Goal: Task Accomplishment & Management: Complete application form

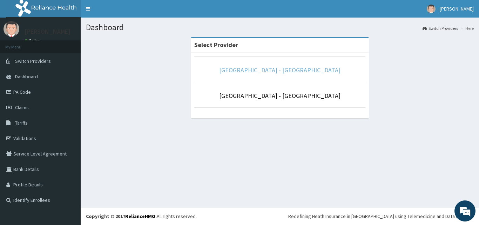
click at [291, 68] on link "Prince and Princess Hospital - Egbeda" at bounding box center [279, 70] width 121 height 8
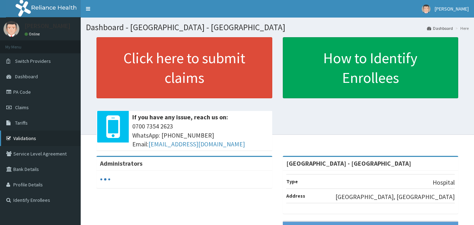
click at [33, 139] on link "Validations" at bounding box center [40, 137] width 81 height 15
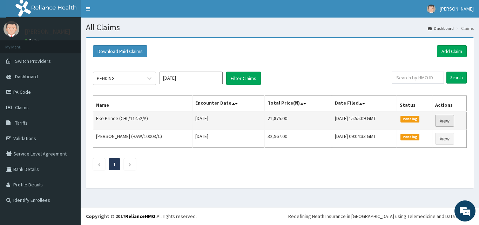
click at [443, 121] on link "View" at bounding box center [444, 121] width 19 height 12
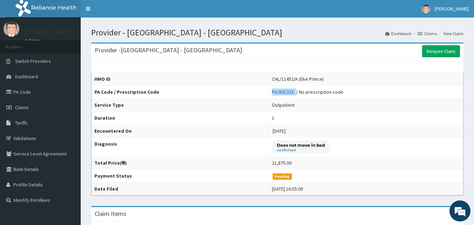
drag, startPoint x: 265, startPoint y: 92, endPoint x: 291, endPoint y: 95, distance: 26.9
click at [291, 95] on td "PA/80C21E / No prescription code" at bounding box center [366, 92] width 194 height 13
copy link "PA/80C21E"
click at [439, 49] on link "Reopen Claim" at bounding box center [441, 51] width 38 height 12
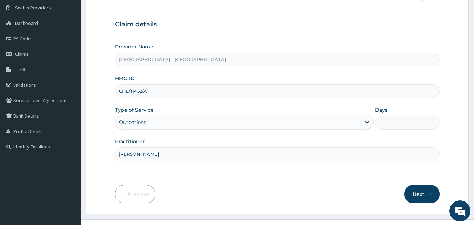
scroll to position [66, 0]
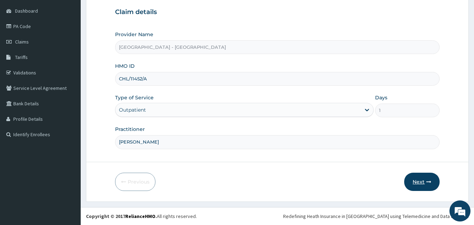
click at [410, 183] on button "Next" at bounding box center [421, 182] width 35 height 18
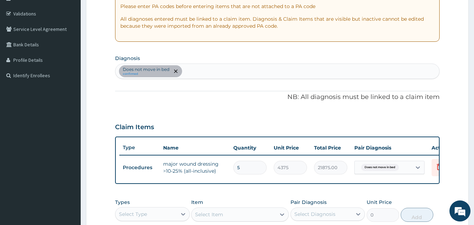
scroll to position [171, 0]
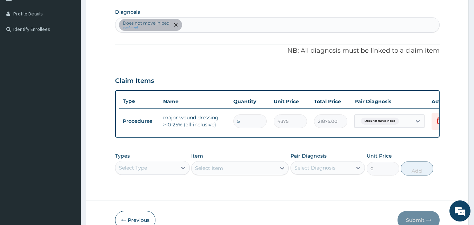
click at [250, 122] on input "5" at bounding box center [249, 121] width 33 height 14
type input "0.00"
type input "1"
type input "4375.00"
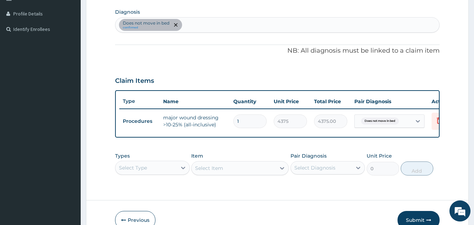
type input "1"
click at [354, 130] on td "Does not move in bed" at bounding box center [389, 121] width 77 height 20
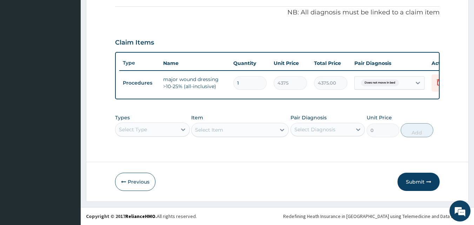
scroll to position [214, 0]
click at [415, 181] on button "Submit" at bounding box center [418, 182] width 42 height 18
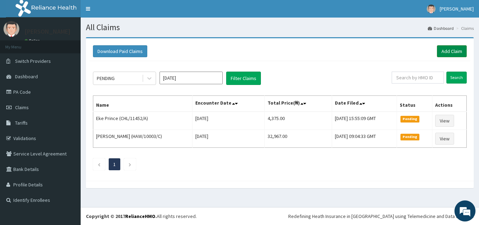
click at [451, 51] on link "Add Claim" at bounding box center [452, 51] width 30 height 12
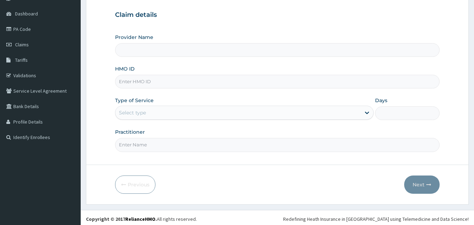
scroll to position [66, 0]
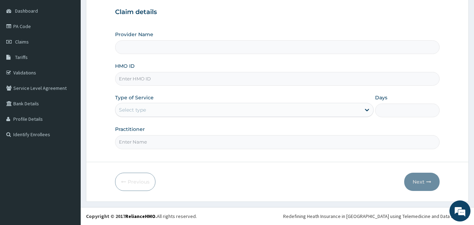
click at [162, 46] on input "Provider Name" at bounding box center [277, 47] width 325 height 14
type input "Prince and Princess Hospital - Egbeda"
click at [178, 81] on input "HMO ID" at bounding box center [277, 79] width 325 height 14
type input "SUN/10052/b"
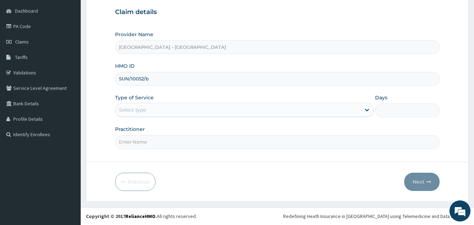
click at [306, 118] on div "Provider Name Prince and Princess Hospital - Egbeda HMO ID SUN/10052/b Type of …" at bounding box center [277, 90] width 325 height 118
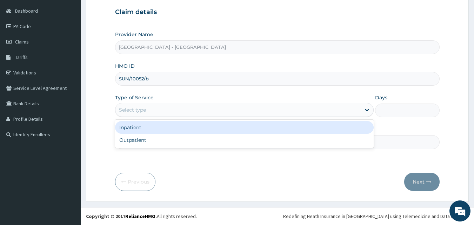
click at [274, 106] on div "Select type" at bounding box center [237, 109] width 245 height 11
click at [139, 127] on div "Inpatient" at bounding box center [244, 127] width 259 height 13
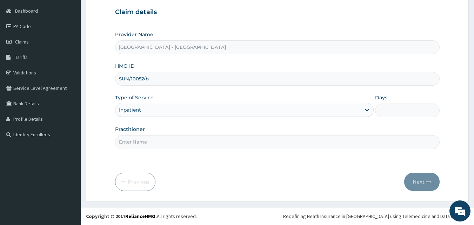
click at [297, 142] on input "Practitioner" at bounding box center [277, 142] width 325 height 14
type input "DR DANIEL"
click at [388, 112] on input "Days" at bounding box center [407, 110] width 65 height 14
type input "1"
click at [418, 178] on button "Next" at bounding box center [421, 182] width 35 height 18
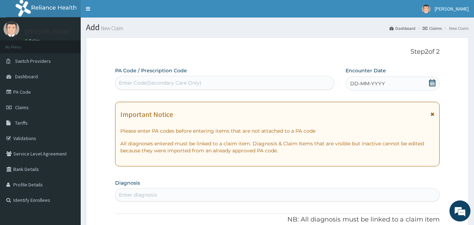
click at [260, 87] on div "Enter Code(Secondary Care Only)" at bounding box center [224, 82] width 219 height 11
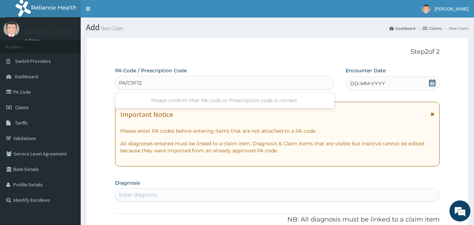
type input "PA/C9F12F"
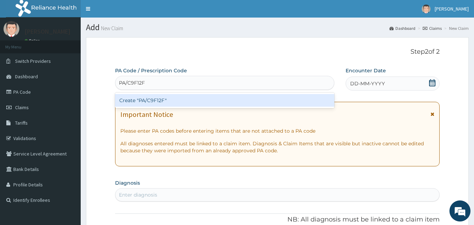
click at [156, 99] on div "Create "PA/C9F12F"" at bounding box center [225, 100] width 220 height 13
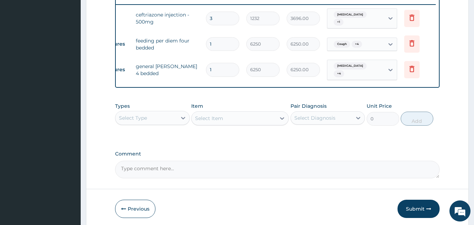
scroll to position [263, 0]
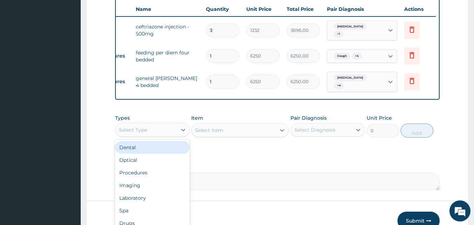
click at [154, 124] on div "Select Type" at bounding box center [145, 129] width 61 height 11
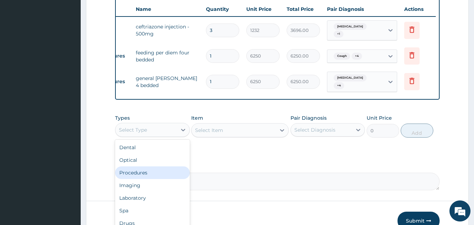
click at [146, 174] on div "Procedures" at bounding box center [152, 172] width 75 height 13
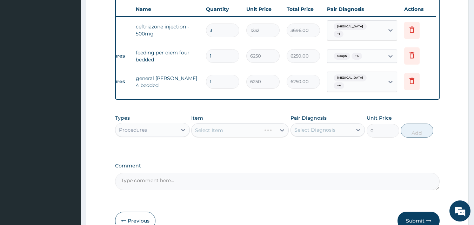
click at [216, 131] on div "Select Item" at bounding box center [240, 130] width 98 height 14
click at [280, 128] on div "Select Item" at bounding box center [240, 130] width 98 height 14
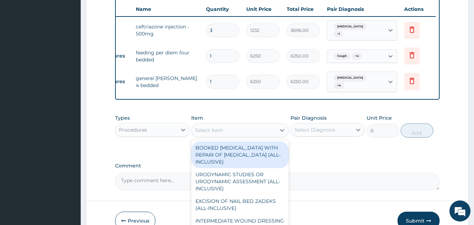
click at [233, 129] on div "Select Item" at bounding box center [234, 130] width 84 height 11
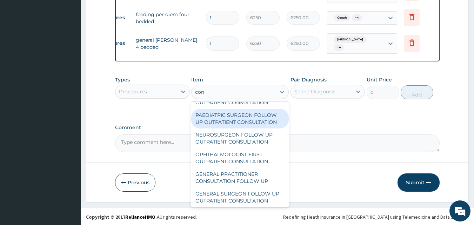
scroll to position [351, 0]
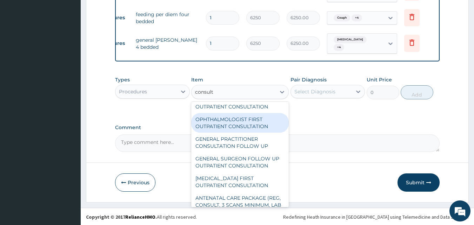
type input "consulta"
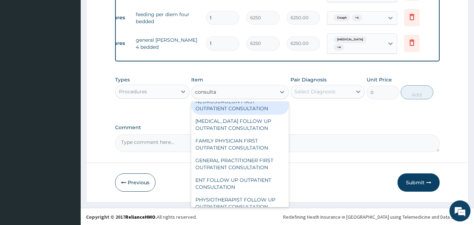
scroll to position [772, 0]
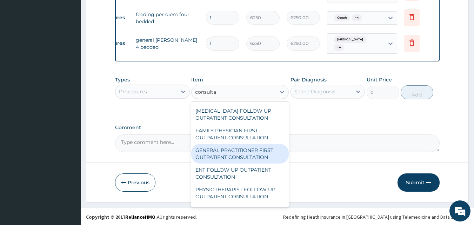
click at [244, 163] on div "GENERAL PRACTITIONER FIRST OUTPATIENT CONSULTATION" at bounding box center [240, 154] width 98 height 20
type input "3750"
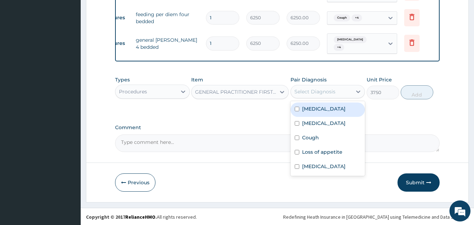
click at [316, 90] on div "Select Diagnosis" at bounding box center [314, 91] width 41 height 7
click at [297, 107] on input "checkbox" at bounding box center [297, 109] width 5 height 5
checkbox input "true"
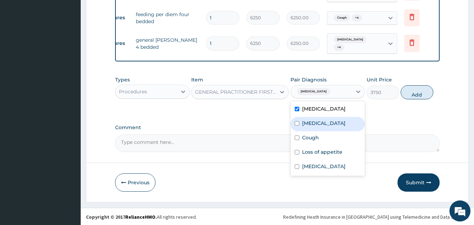
click at [299, 122] on div "Adenoviral enteritis" at bounding box center [327, 124] width 75 height 14
checkbox input "true"
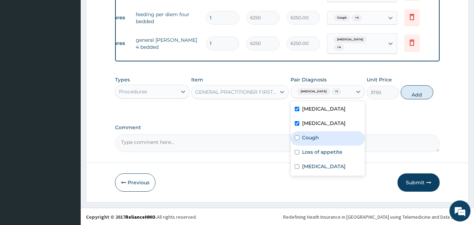
drag, startPoint x: 296, startPoint y: 135, endPoint x: 301, endPoint y: 150, distance: 16.1
click at [297, 139] on input "checkbox" at bounding box center [297, 137] width 5 height 5
checkbox input "true"
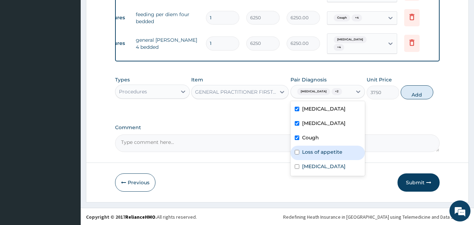
click at [297, 152] on input "checkbox" at bounding box center [297, 152] width 5 height 5
checkbox input "true"
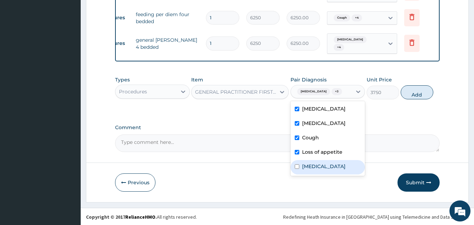
click at [296, 164] on input "checkbox" at bounding box center [297, 166] width 5 height 5
checkbox input "true"
click at [415, 94] on button "Add" at bounding box center [417, 92] width 33 height 14
type input "0"
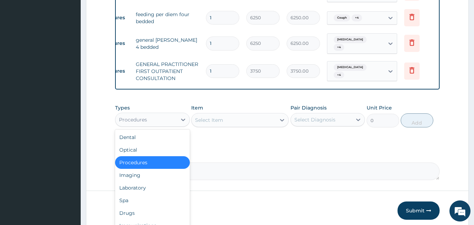
click at [149, 120] on div "Procedures" at bounding box center [145, 119] width 61 height 11
click at [141, 184] on div "Laboratory" at bounding box center [152, 187] width 75 height 13
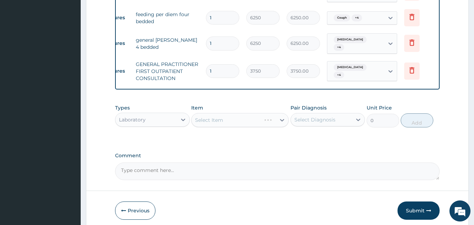
click at [231, 122] on div "Select Item" at bounding box center [240, 120] width 98 height 14
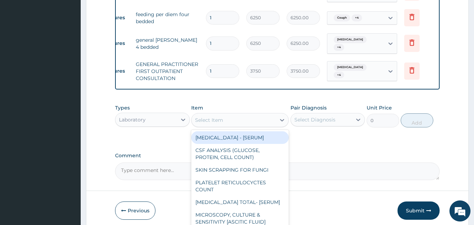
click at [229, 121] on div "Select Item" at bounding box center [234, 119] width 84 height 11
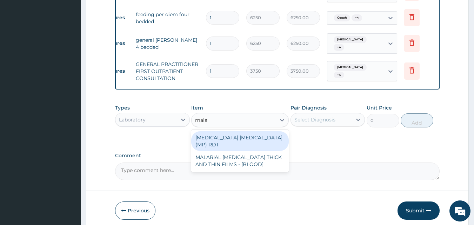
type input "malar"
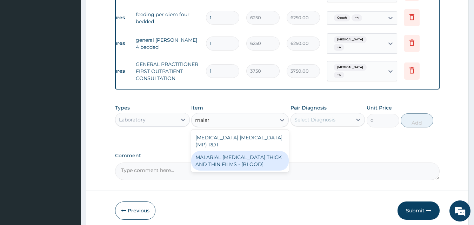
click at [249, 151] on div "MALARIAL PARASITE THICK AND THIN FILMS - [BLOOD]" at bounding box center [240, 161] width 98 height 20
type input "2187.5"
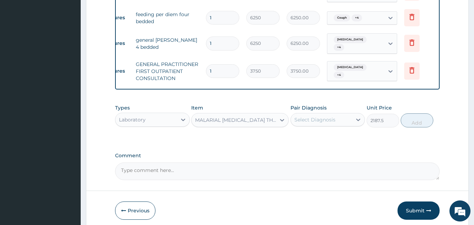
click at [315, 120] on div "Select Diagnosis" at bounding box center [314, 119] width 41 height 7
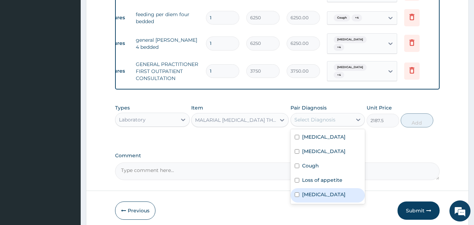
click at [294, 191] on div "Malaria" at bounding box center [327, 195] width 75 height 14
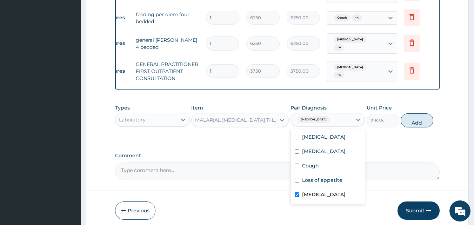
checkbox input "true"
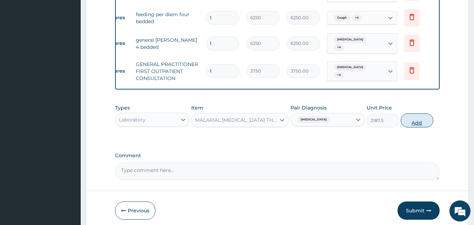
click at [411, 122] on button "Add" at bounding box center [417, 120] width 33 height 14
type input "0"
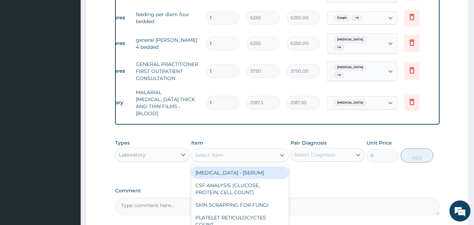
click at [193, 149] on div "Select Item" at bounding box center [234, 154] width 84 height 11
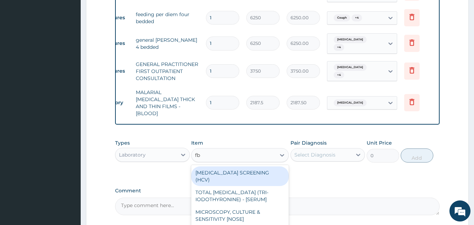
type input "fbc"
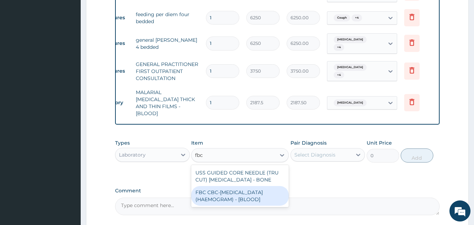
click at [216, 187] on div "FBC CBC-COMPLETE BLOOD COUNT (HAEMOGRAM) - [BLOOD]" at bounding box center [240, 196] width 98 height 20
type input "5000"
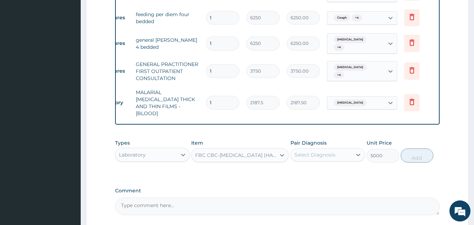
click at [316, 151] on div "Select Diagnosis" at bounding box center [314, 154] width 41 height 7
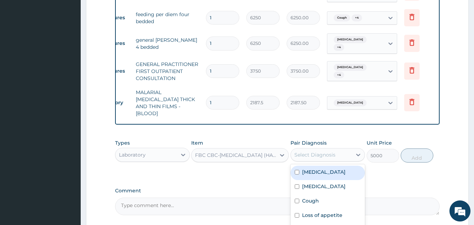
click at [295, 170] on input "checkbox" at bounding box center [297, 172] width 5 height 5
checkbox input "true"
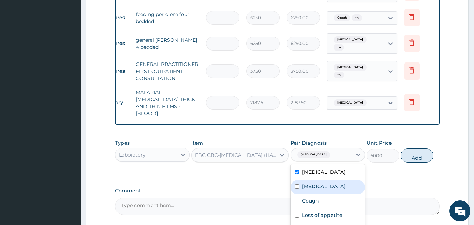
click at [297, 184] on input "checkbox" at bounding box center [297, 186] width 5 height 5
checkbox input "true"
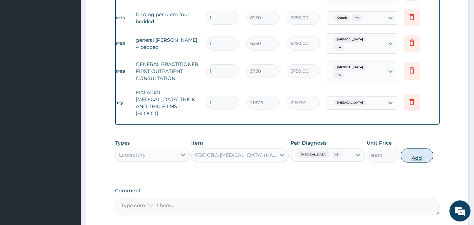
click at [417, 148] on button "Add" at bounding box center [417, 155] width 33 height 14
type input "0"
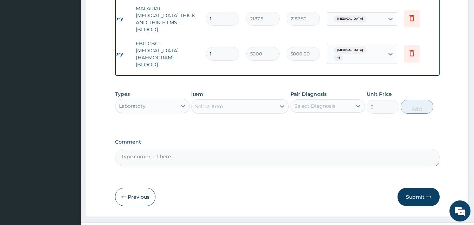
scroll to position [393, 0]
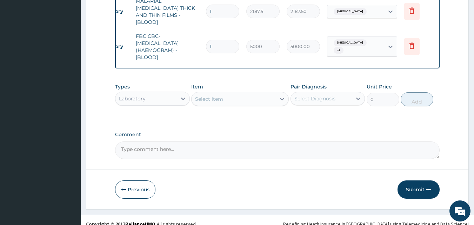
click at [153, 93] on div "Laboratory" at bounding box center [145, 98] width 61 height 11
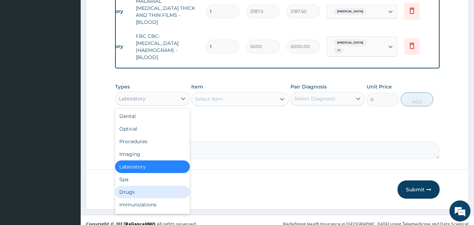
click at [136, 186] on div "Drugs" at bounding box center [152, 192] width 75 height 13
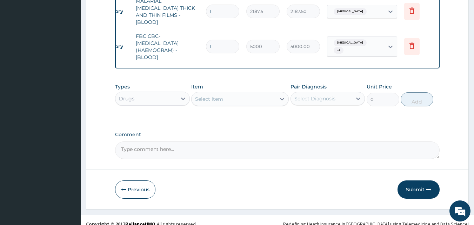
click at [219, 95] on div "Select Item" at bounding box center [209, 98] width 28 height 7
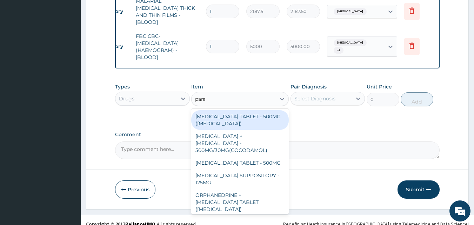
type input "parac"
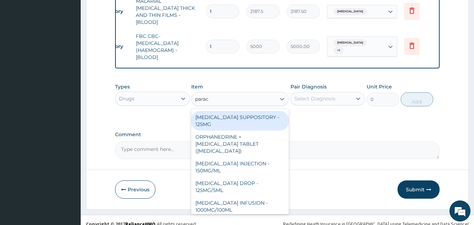
scroll to position [70, 0]
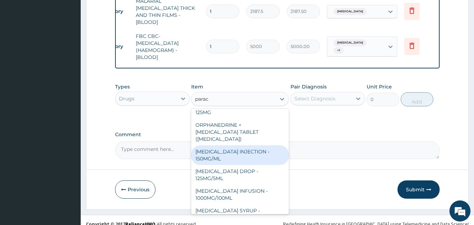
click at [243, 145] on div "PARACETAMOL INJECTION - 150MG/ML" at bounding box center [240, 155] width 98 height 20
type input "560"
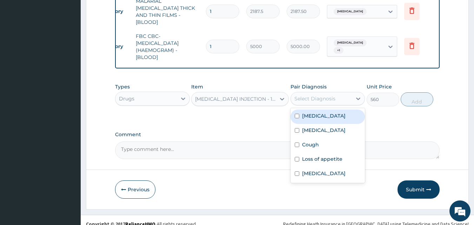
click at [313, 95] on div "Select Diagnosis" at bounding box center [314, 98] width 41 height 7
click at [298, 114] on input "checkbox" at bounding box center [297, 116] width 5 height 5
checkbox input "true"
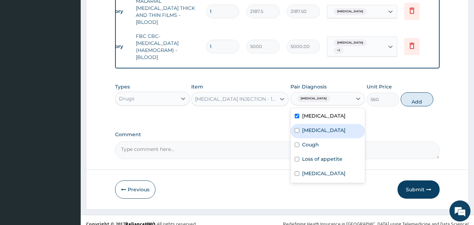
drag, startPoint x: 296, startPoint y: 123, endPoint x: 296, endPoint y: 130, distance: 6.7
click at [296, 128] on input "checkbox" at bounding box center [297, 130] width 5 height 5
checkbox input "true"
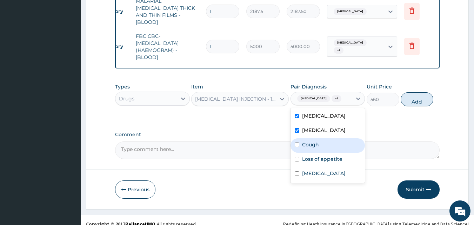
click at [296, 138] on div "Cough" at bounding box center [327, 145] width 75 height 14
checkbox input "true"
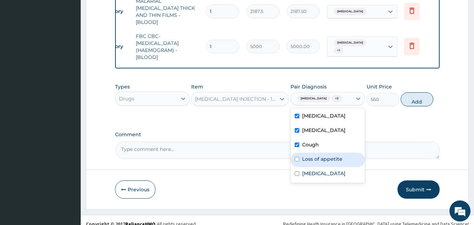
click at [299, 157] on input "checkbox" at bounding box center [297, 159] width 5 height 5
checkbox input "true"
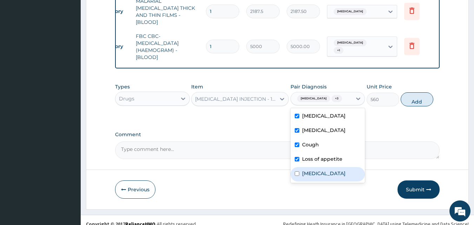
click at [300, 167] on div "Malaria" at bounding box center [327, 174] width 75 height 14
checkbox input "true"
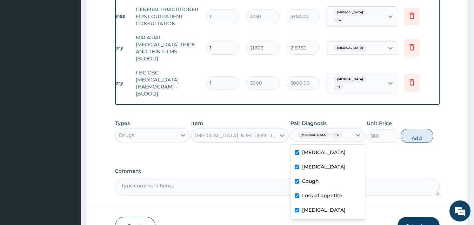
scroll to position [357, 0]
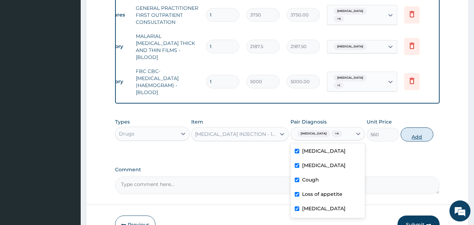
click at [414, 127] on button "Add" at bounding box center [417, 134] width 33 height 14
type input "0"
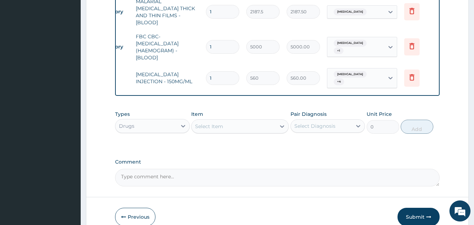
scroll to position [393, 0]
click at [166, 120] on div "Drugs" at bounding box center [145, 125] width 61 height 11
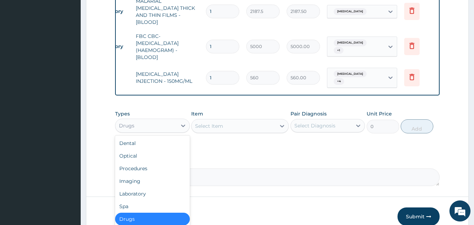
click at [253, 120] on div "Select Item" at bounding box center [234, 125] width 84 height 11
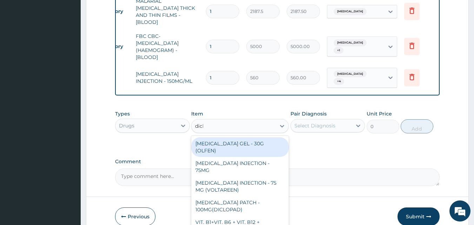
type input "diclo"
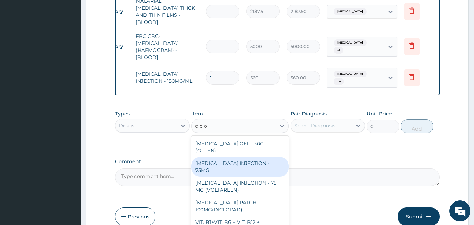
click at [255, 157] on div "DICLOFENAC INJECTION - 75MG" at bounding box center [240, 167] width 98 height 20
type input "420"
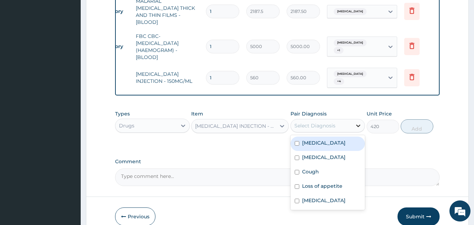
click at [356, 122] on icon at bounding box center [358, 125] width 7 height 7
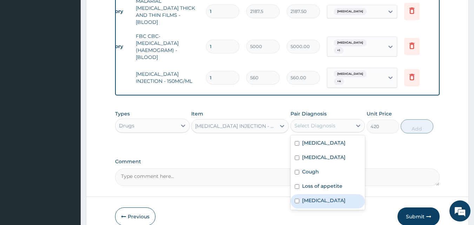
click at [296, 199] on input "checkbox" at bounding box center [297, 201] width 5 height 5
checkbox input "true"
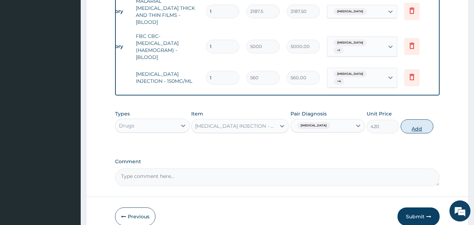
click at [416, 119] on button "Add" at bounding box center [417, 126] width 33 height 14
type input "0"
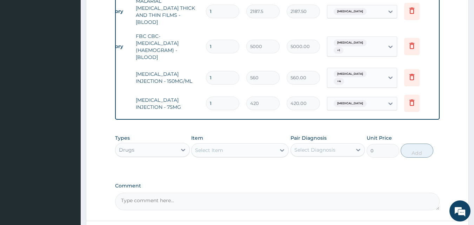
click at [239, 145] on div "Select Item" at bounding box center [234, 150] width 84 height 11
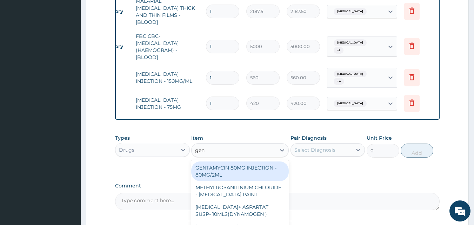
type input "gent"
click at [236, 161] on div "GENTAMYCIN 80MG INJECTION - 80MG/2ML" at bounding box center [240, 171] width 98 height 20
type input "280"
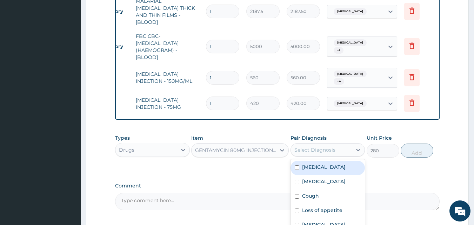
click at [317, 146] on div "Select Diagnosis" at bounding box center [314, 149] width 41 height 7
click at [297, 165] on input "checkbox" at bounding box center [297, 167] width 5 height 5
checkbox input "true"
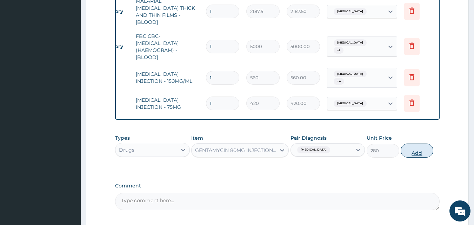
click at [411, 143] on button "Add" at bounding box center [417, 150] width 33 height 14
type input "0"
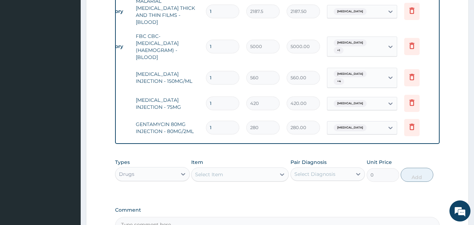
click at [204, 171] on div "Select Item" at bounding box center [209, 174] width 28 height 7
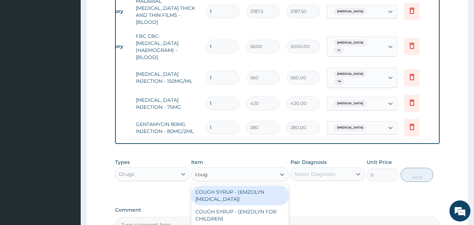
type input "cough"
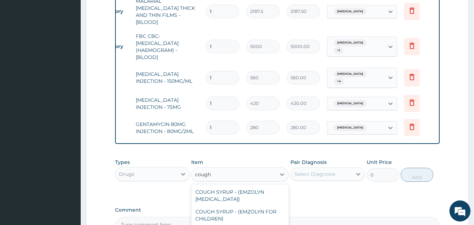
type input "1120"
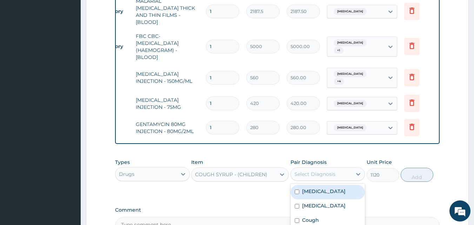
click at [328, 168] on div "Select Diagnosis" at bounding box center [321, 173] width 61 height 11
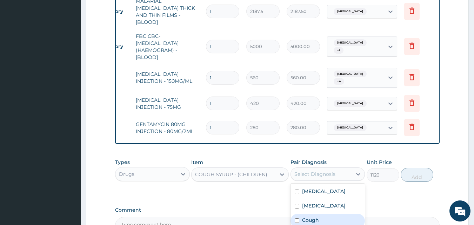
click at [295, 218] on input "checkbox" at bounding box center [297, 220] width 5 height 5
checkbox input "true"
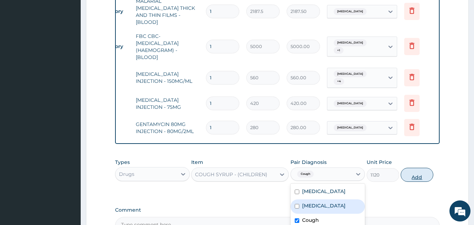
click at [419, 168] on button "Add" at bounding box center [417, 175] width 33 height 14
type input "0"
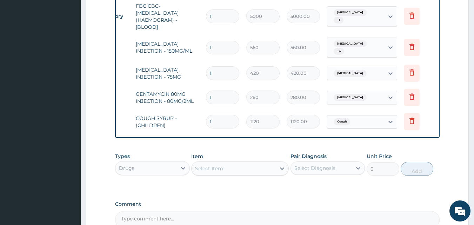
scroll to position [463, 0]
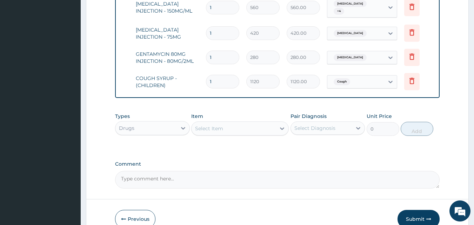
click at [238, 123] on div "Select Item" at bounding box center [234, 128] width 84 height 11
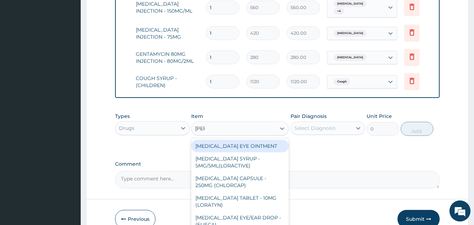
type input "lorat"
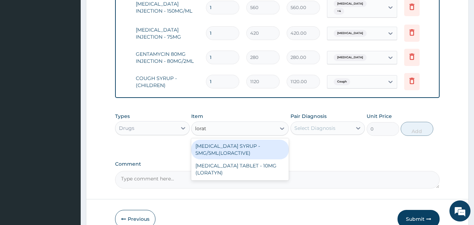
click at [239, 140] on div "LORATADINE SYRUP - 5MG/5ML(LORACTIVE)" at bounding box center [240, 150] width 98 height 20
type input "1232"
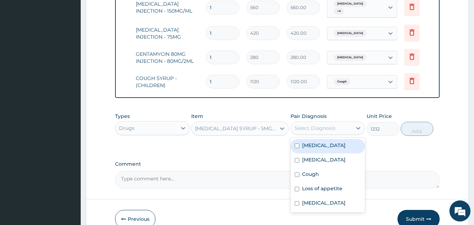
click at [306, 125] on div "Select Diagnosis" at bounding box center [314, 128] width 41 height 7
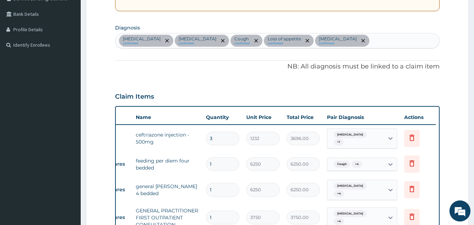
scroll to position [112, 0]
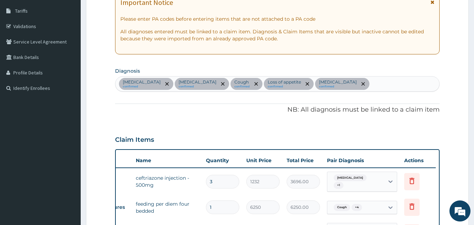
click at [348, 82] on div "Sepsis confirmed Adenoviral enteritis confirmed Cough confirmed Loss of appetit…" at bounding box center [277, 83] width 324 height 15
type input "upper respira"
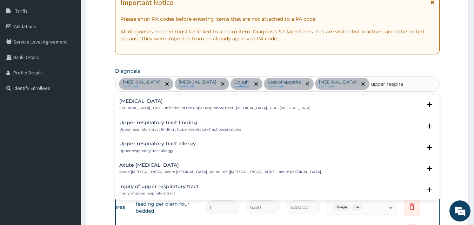
click at [247, 108] on p "Upper respiratory infection , URTI - Infection of the upper respiratory tract ,…" at bounding box center [214, 108] width 191 height 5
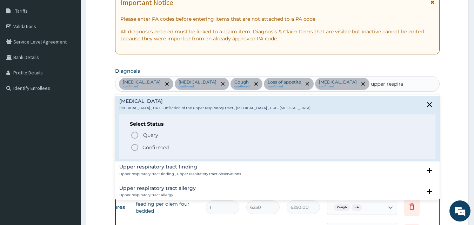
click at [133, 148] on icon "status option filled" at bounding box center [134, 147] width 8 height 8
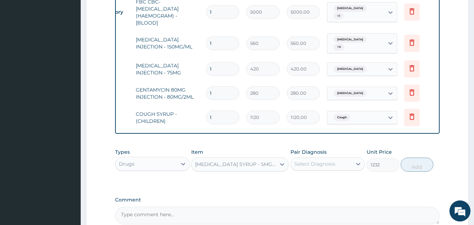
scroll to position [428, 0]
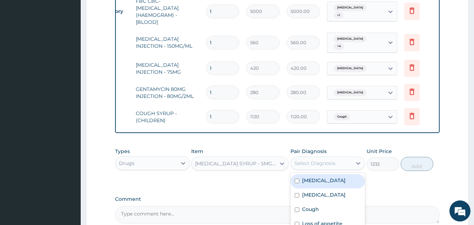
click at [344, 157] on div "Select Diagnosis" at bounding box center [321, 162] width 61 height 11
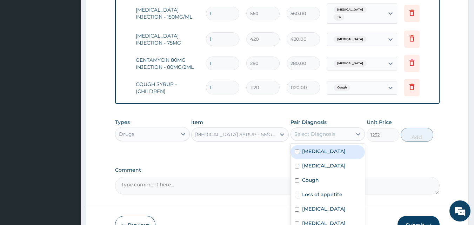
scroll to position [489, 0]
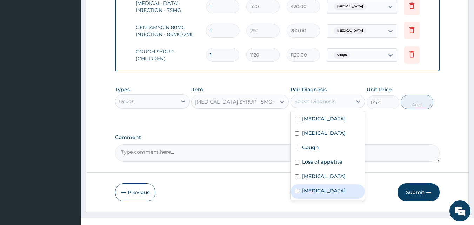
click at [298, 189] on input "checkbox" at bounding box center [297, 191] width 5 height 5
checkbox input "true"
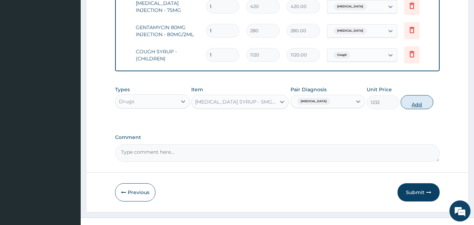
click at [413, 95] on button "Add" at bounding box center [417, 102] width 33 height 14
type input "0"
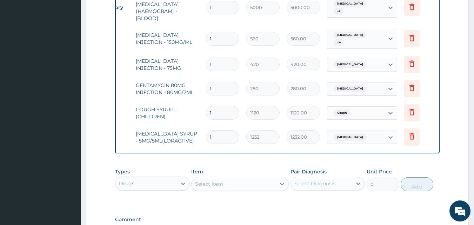
scroll to position [419, 0]
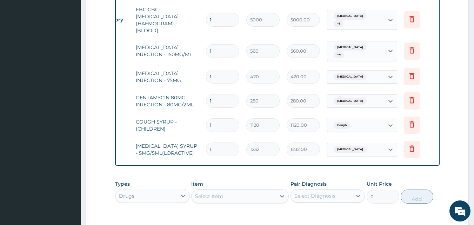
click at [222, 94] on input "1" at bounding box center [222, 101] width 33 height 14
type input "0.00"
type input "2"
type input "560.00"
type input "3"
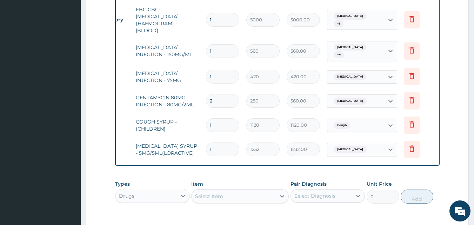
type input "840.00"
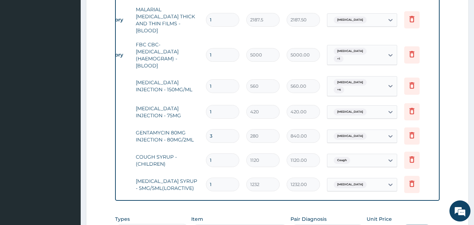
type input "3"
click at [216, 105] on input "1" at bounding box center [222, 112] width 33 height 14
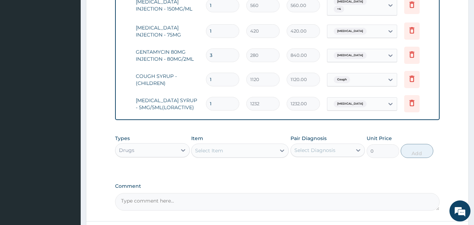
scroll to position [514, 0]
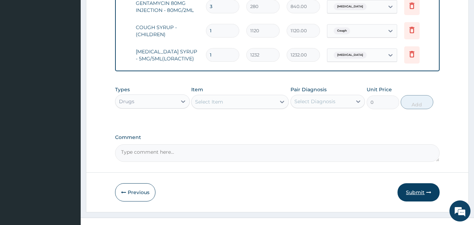
click at [416, 183] on button "Submit" at bounding box center [418, 192] width 42 height 18
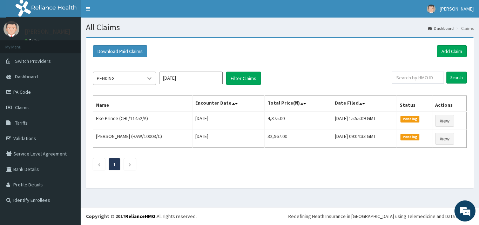
click at [146, 78] on icon at bounding box center [149, 78] width 7 height 7
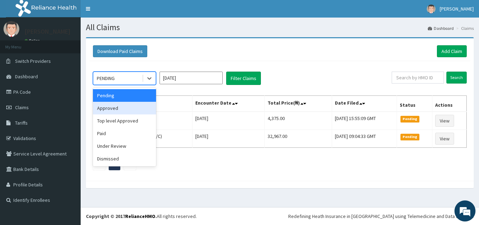
click at [123, 110] on div "Approved" at bounding box center [124, 108] width 63 height 13
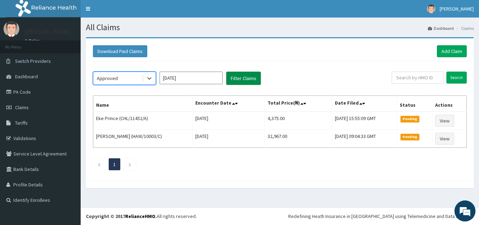
click at [246, 80] on button "Filter Claims" at bounding box center [243, 78] width 35 height 13
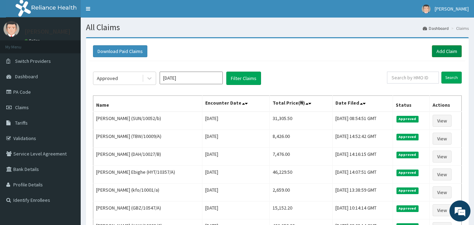
click at [435, 51] on link "Add Claim" at bounding box center [447, 51] width 30 height 12
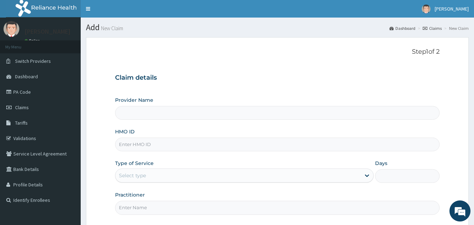
type input "[GEOGRAPHIC_DATA] - [GEOGRAPHIC_DATA]"
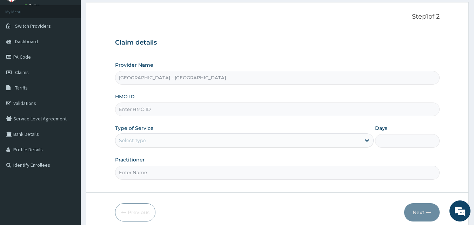
click at [154, 107] on input "HMO ID" at bounding box center [277, 109] width 325 height 14
type input "NBC/10408/B"
click at [150, 139] on div "Select type" at bounding box center [237, 140] width 245 height 11
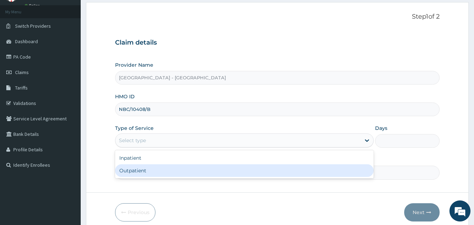
click at [137, 169] on div "Outpatient" at bounding box center [244, 170] width 259 height 13
type input "1"
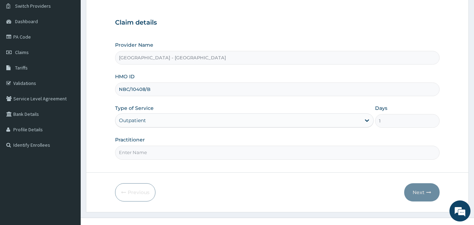
scroll to position [66, 0]
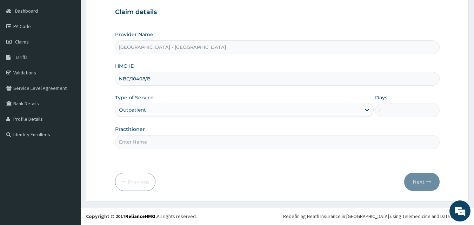
click at [167, 141] on input "Practitioner" at bounding box center [277, 142] width 325 height 14
type input "d"
type input "[PERSON_NAME]"
click at [419, 180] on button "Next" at bounding box center [421, 182] width 35 height 18
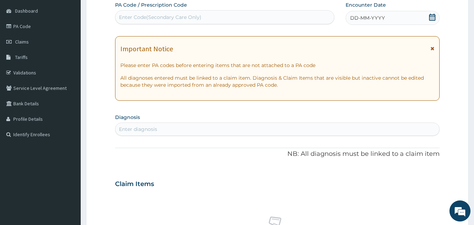
click at [436, 15] on icon at bounding box center [432, 17] width 7 height 7
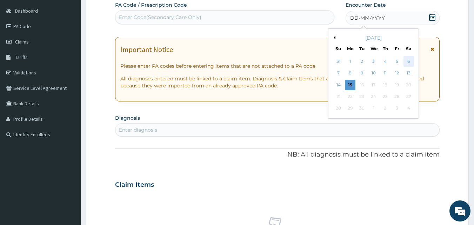
click at [408, 60] on div "6" at bounding box center [408, 61] width 11 height 11
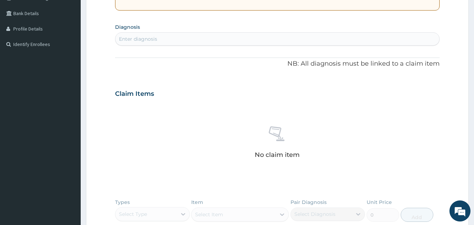
scroll to position [171, 0]
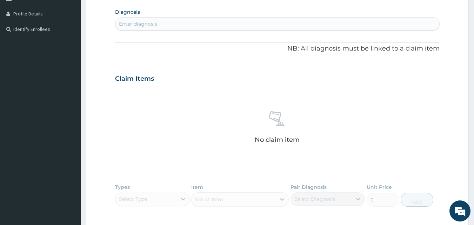
click at [207, 27] on div "Enter diagnosis" at bounding box center [277, 23] width 324 height 11
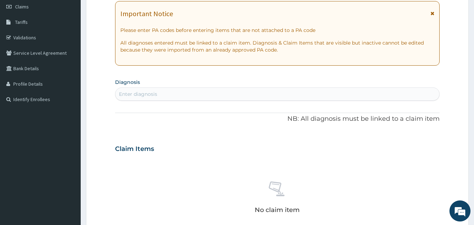
scroll to position [0, 0]
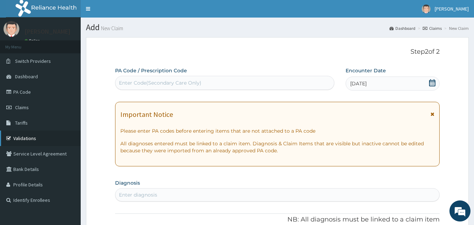
click at [32, 138] on link "Validations" at bounding box center [40, 137] width 81 height 15
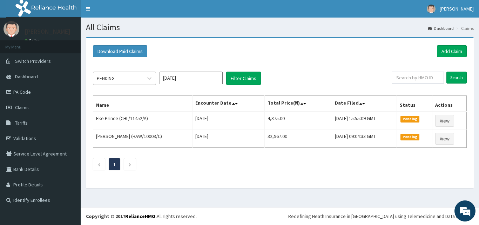
click at [135, 81] on div "PENDING" at bounding box center [117, 78] width 49 height 11
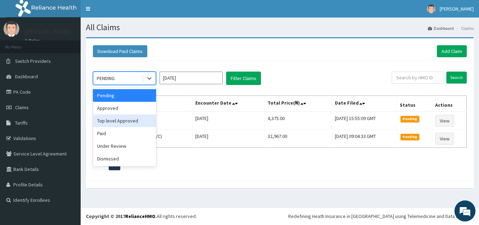
click at [125, 119] on div "Top level Approved" at bounding box center [124, 120] width 63 height 13
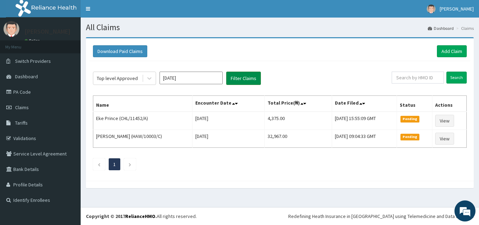
click at [240, 78] on button "Filter Claims" at bounding box center [243, 78] width 35 height 13
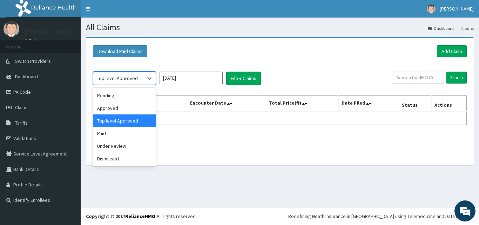
click at [128, 81] on div "Top level Approved" at bounding box center [117, 78] width 41 height 7
click at [110, 105] on div "Approved" at bounding box center [124, 108] width 63 height 13
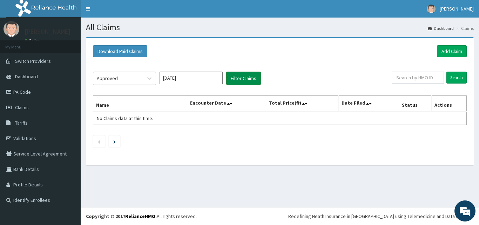
click at [234, 79] on button "Filter Claims" at bounding box center [243, 78] width 35 height 13
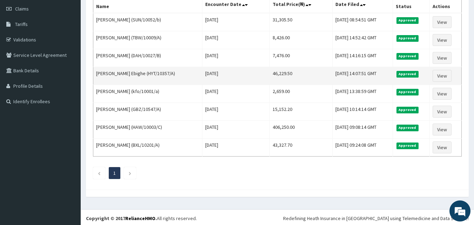
scroll to position [101, 0]
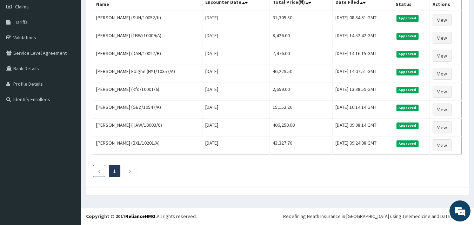
click at [96, 168] on li at bounding box center [99, 171] width 12 height 12
click at [100, 173] on icon "Previous page" at bounding box center [99, 171] width 3 height 4
click at [130, 171] on icon "Next page" at bounding box center [129, 171] width 3 height 4
click at [95, 168] on li at bounding box center [99, 171] width 12 height 12
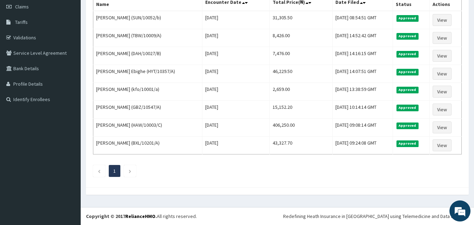
click at [138, 169] on ul "1" at bounding box center [277, 171] width 369 height 12
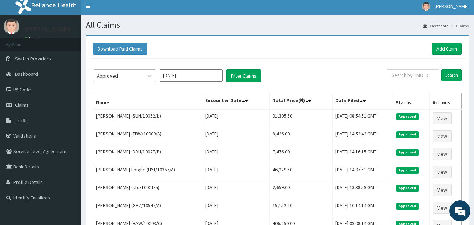
scroll to position [0, 0]
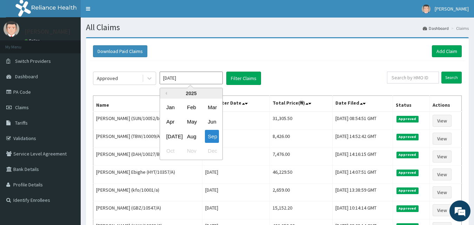
click at [188, 79] on input "Sep 2025" at bounding box center [191, 78] width 63 height 13
click at [193, 134] on div "Aug" at bounding box center [191, 136] width 14 height 13
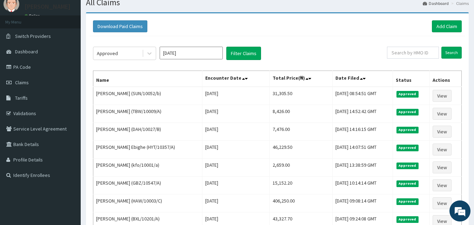
scroll to position [70, 0]
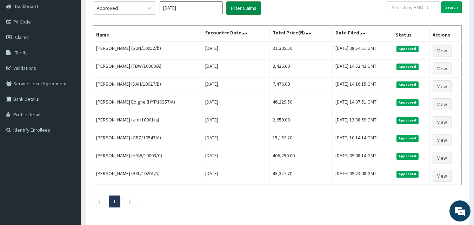
click at [236, 6] on button "Filter Claims" at bounding box center [243, 7] width 35 height 13
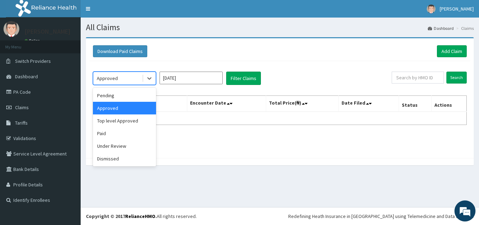
click at [138, 76] on div "Approved" at bounding box center [117, 78] width 49 height 11
click at [112, 92] on div "Pending" at bounding box center [124, 95] width 63 height 13
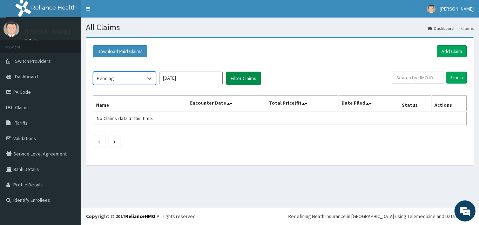
click at [233, 80] on button "Filter Claims" at bounding box center [243, 78] width 35 height 13
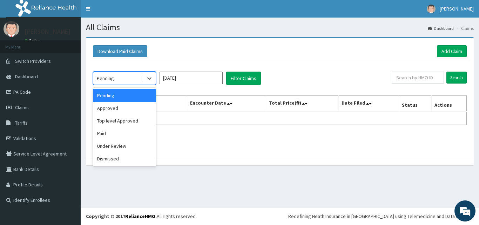
click at [115, 82] on div "Pending" at bounding box center [117, 78] width 49 height 11
click at [108, 108] on div "Approved" at bounding box center [124, 108] width 63 height 13
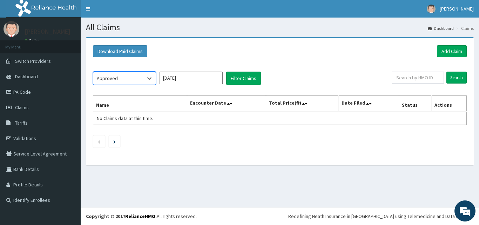
click at [190, 82] on input "Aug 2025" at bounding box center [191, 78] width 63 height 13
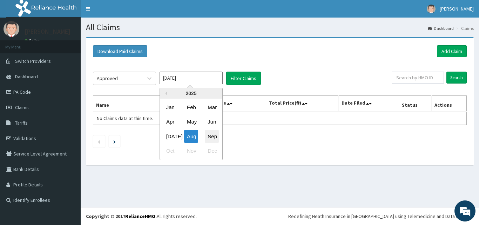
click at [209, 137] on div "Sep" at bounding box center [212, 136] width 14 height 13
type input "Sep 2025"
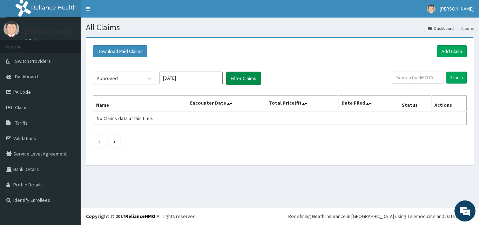
click at [237, 78] on button "Filter Claims" at bounding box center [243, 78] width 35 height 13
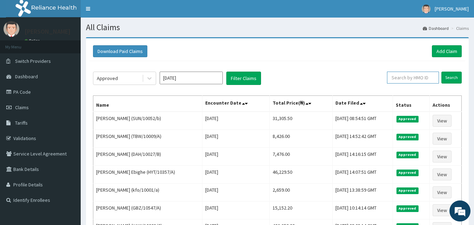
click at [416, 81] on input "text" at bounding box center [413, 78] width 52 height 12
type input "NBC/10400/B"
click at [454, 81] on input "Search" at bounding box center [451, 78] width 20 height 12
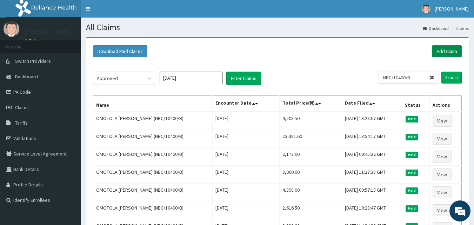
click at [444, 55] on link "Add Claim" at bounding box center [447, 51] width 30 height 12
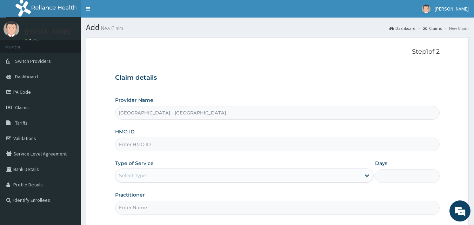
type input "[GEOGRAPHIC_DATA] - [GEOGRAPHIC_DATA]"
click at [181, 145] on input "HMO ID" at bounding box center [277, 145] width 325 height 14
type input "HAW/10003/A"
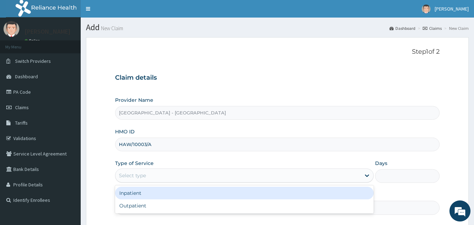
click at [219, 173] on div "Select type" at bounding box center [237, 175] width 245 height 11
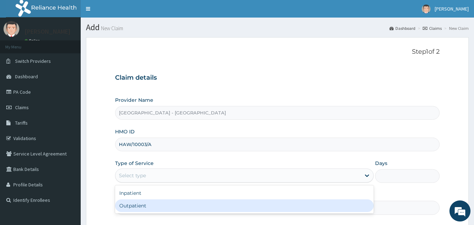
click at [153, 207] on div "Outpatient" at bounding box center [244, 205] width 259 height 13
type input "1"
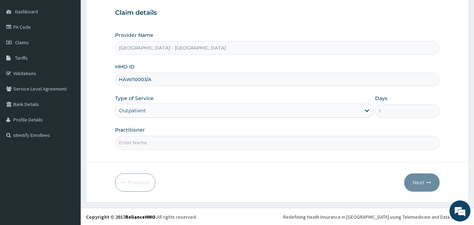
scroll to position [66, 0]
click at [208, 142] on input "Practitioner" at bounding box center [277, 142] width 325 height 14
type input "[PERSON_NAME]"
click at [416, 180] on button "Next" at bounding box center [421, 182] width 35 height 18
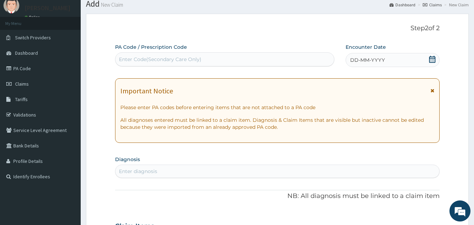
scroll to position [35, 0]
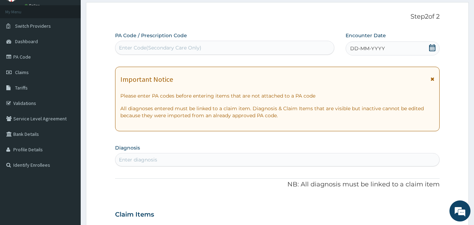
click at [429, 45] on icon at bounding box center [432, 47] width 7 height 7
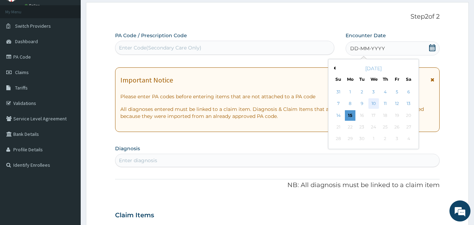
click at [372, 103] on div "10" at bounding box center [373, 104] width 11 height 11
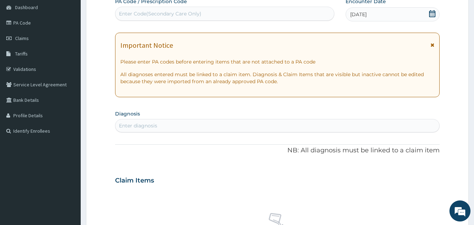
scroll to position [105, 0]
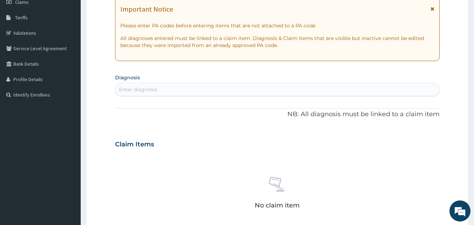
click at [242, 86] on div "Enter diagnosis" at bounding box center [277, 89] width 324 height 11
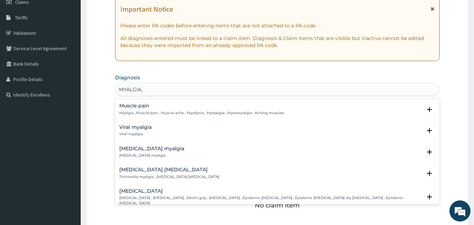
type input "MYALGIA"
click at [142, 115] on p "Myalgia , Muscle pain , Muscle ache , Myodynia , Myosalgia , Myoneuralgia , Ach…" at bounding box center [201, 112] width 165 height 5
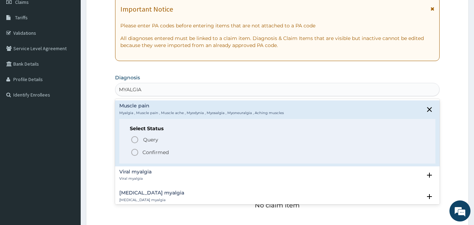
click at [137, 150] on icon "status option filled" at bounding box center [134, 152] width 8 height 8
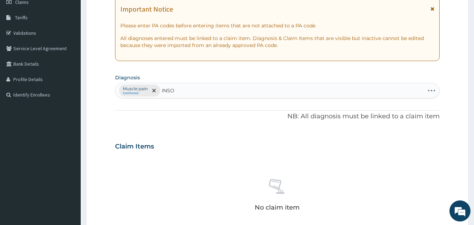
type input "INSO"
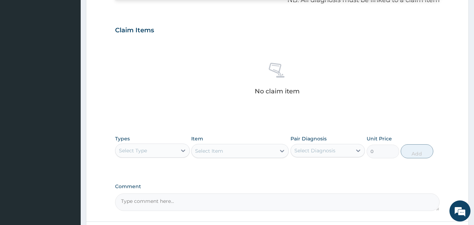
scroll to position [175, 0]
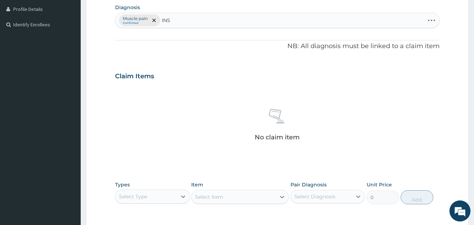
type input "INSO"
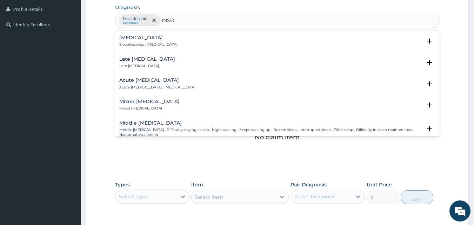
click at [146, 41] on div "[MEDICAL_DATA] Sleeplessness , [MEDICAL_DATA]" at bounding box center [148, 41] width 58 height 12
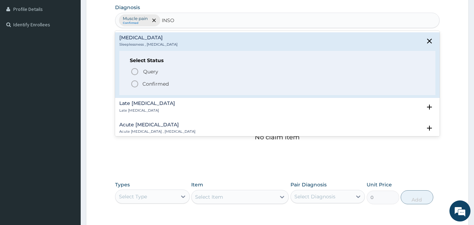
click at [135, 82] on icon "status option filled" at bounding box center [134, 84] width 8 height 8
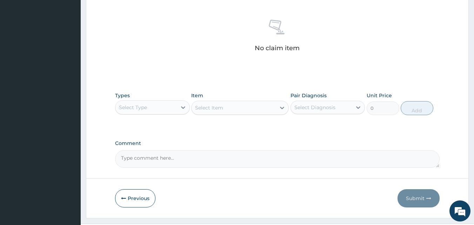
scroll to position [281, 0]
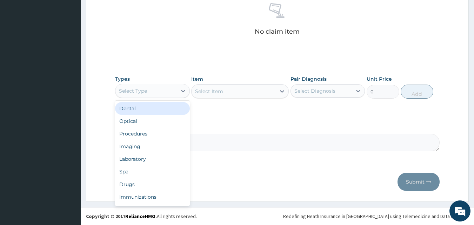
click at [160, 90] on div "Select Type" at bounding box center [145, 90] width 61 height 11
click at [137, 111] on div "Procedures" at bounding box center [152, 109] width 75 height 13
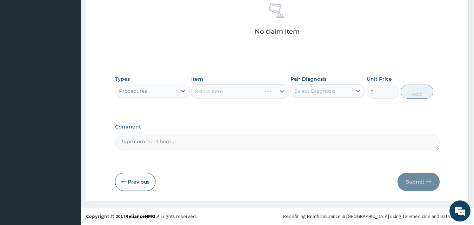
click at [248, 92] on div "Select Item" at bounding box center [240, 91] width 98 height 14
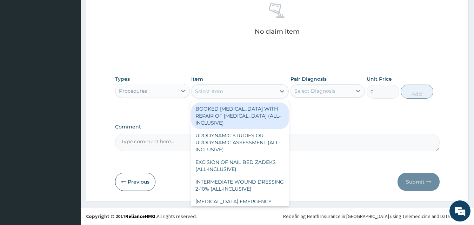
click at [262, 94] on div "Select Item" at bounding box center [234, 91] width 84 height 11
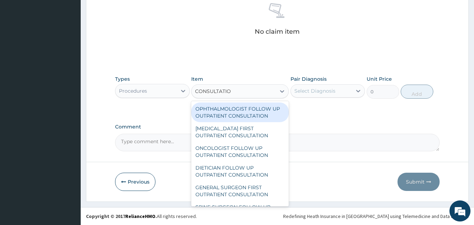
type input "CONSULTATION"
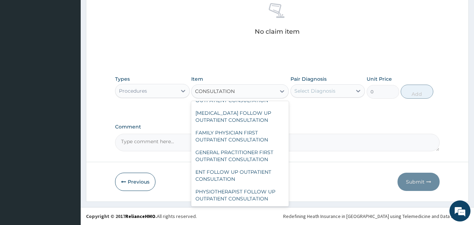
scroll to position [772, 0]
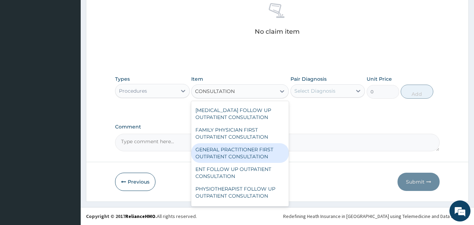
click at [233, 163] on div "GENERAL PRACTITIONER FIRST OUTPATIENT CONSULTATION" at bounding box center [240, 153] width 98 height 20
type input "3750"
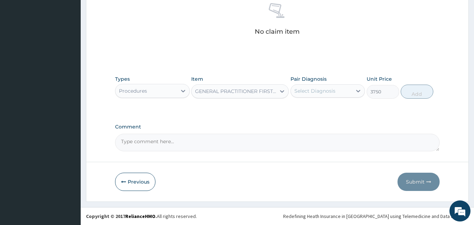
click at [303, 92] on div "Select Diagnosis" at bounding box center [314, 90] width 41 height 7
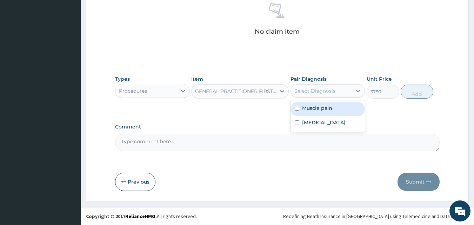
click at [297, 107] on input "checkbox" at bounding box center [297, 108] width 5 height 5
checkbox input "true"
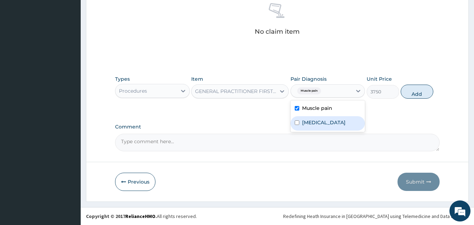
click at [296, 123] on input "checkbox" at bounding box center [297, 122] width 5 height 5
checkbox input "true"
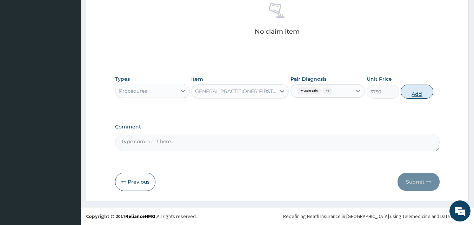
click at [420, 96] on button "Add" at bounding box center [417, 92] width 33 height 14
type input "0"
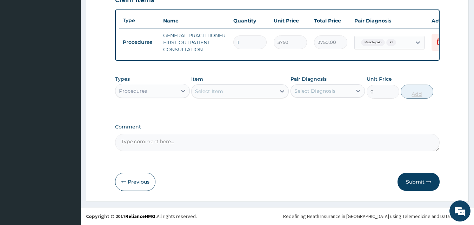
scroll to position [257, 0]
click at [206, 90] on div "Select Item" at bounding box center [209, 91] width 28 height 7
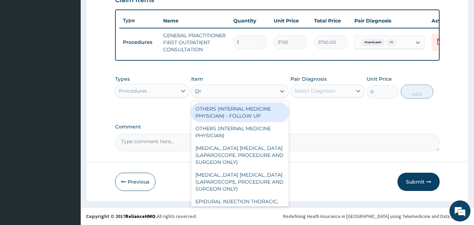
type input "D"
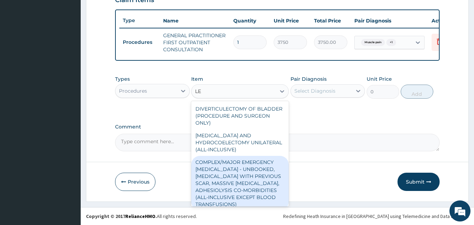
type input "L"
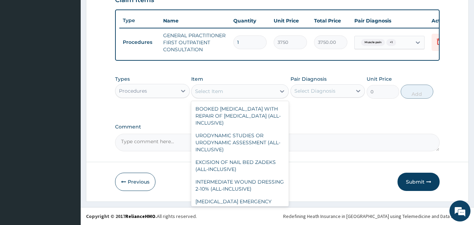
click at [171, 93] on div "Procedures" at bounding box center [145, 90] width 61 height 11
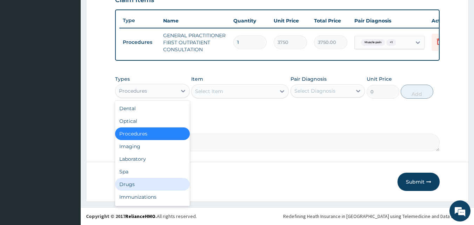
click at [129, 184] on div "Drugs" at bounding box center [152, 184] width 75 height 13
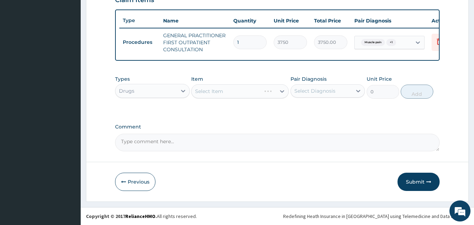
click at [266, 94] on div "Select Item" at bounding box center [240, 91] width 98 height 14
click at [237, 94] on div "Select Item" at bounding box center [240, 91] width 98 height 14
click at [268, 91] on div "Select Item" at bounding box center [240, 91] width 98 height 14
click at [234, 90] on div "Select Item" at bounding box center [240, 91] width 98 height 14
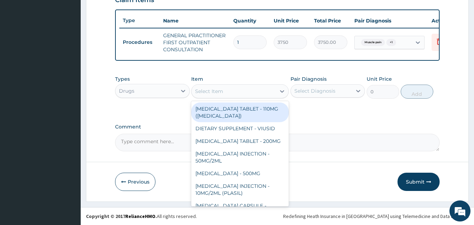
click at [242, 94] on div "Select Item" at bounding box center [234, 91] width 84 height 11
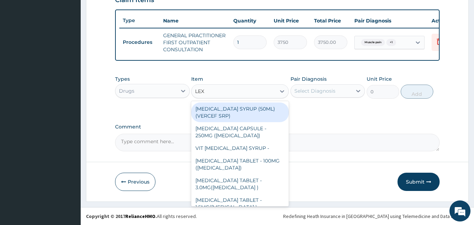
type input "LEXO"
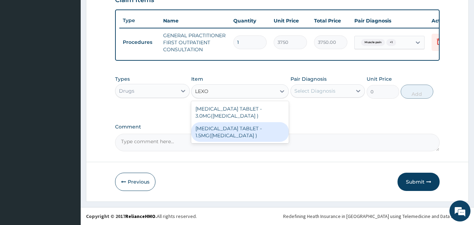
click at [237, 130] on div "BROMAZEPAM TABLET - 1.5MG(LEXOTAN )" at bounding box center [240, 132] width 98 height 20
type input "44.8"
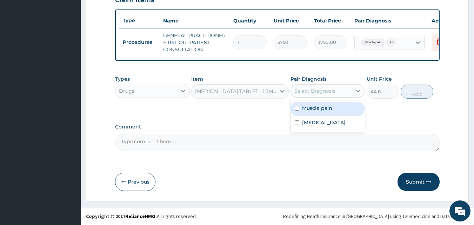
click at [327, 92] on div "Select Diagnosis" at bounding box center [314, 90] width 41 height 7
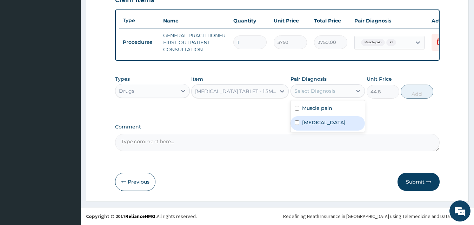
click at [297, 121] on input "checkbox" at bounding box center [297, 122] width 5 height 5
checkbox input "true"
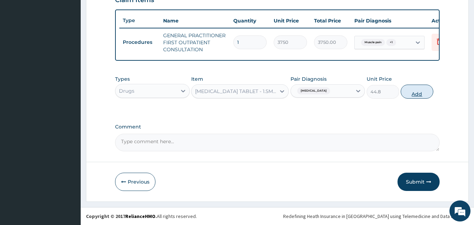
click at [408, 93] on button "Add" at bounding box center [417, 92] width 33 height 14
type input "0"
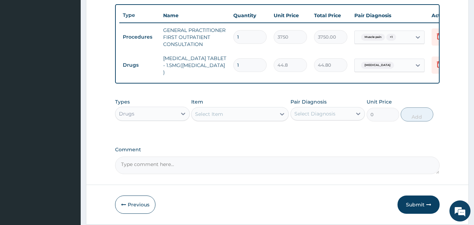
click at [204, 117] on div "Select Item" at bounding box center [209, 113] width 28 height 7
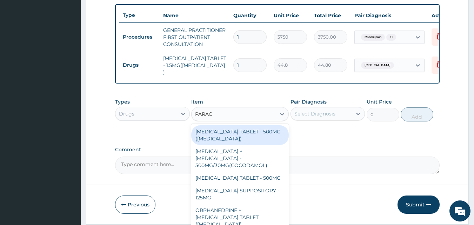
type input "PARACE"
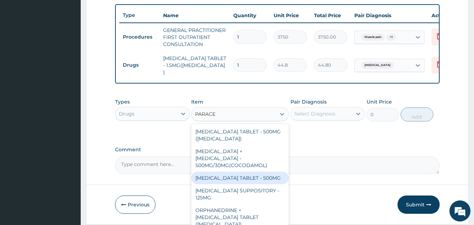
click at [247, 172] on div "PARACETAMOL TABLET - 500MG" at bounding box center [240, 178] width 98 height 13
type input "33.599999999999994"
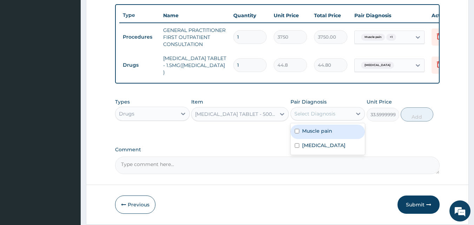
click at [316, 114] on div "Select Diagnosis" at bounding box center [314, 113] width 41 height 7
click at [296, 131] on input "checkbox" at bounding box center [297, 131] width 5 height 5
checkbox input "true"
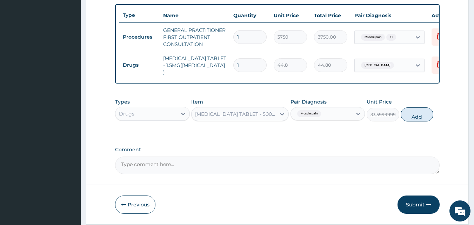
click at [412, 117] on button "Add" at bounding box center [417, 114] width 33 height 14
type input "0"
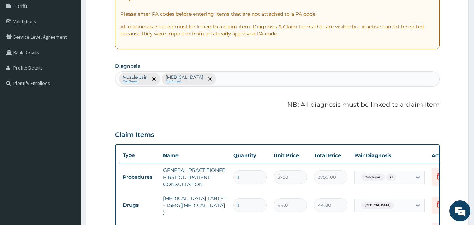
scroll to position [116, 0]
click at [215, 81] on div "Muscle pain Confirmed Insomnia Confirmed" at bounding box center [277, 79] width 324 height 15
type input "HEADACHE"
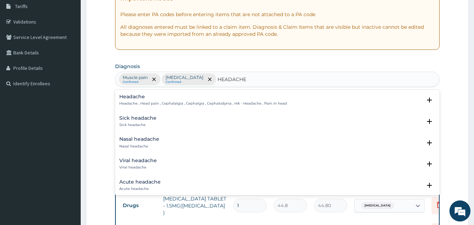
click at [152, 100] on div "Headache Headache , Head pain , Cephalalgia , Cephalgia , Cephalodynia , HA - H…" at bounding box center [203, 100] width 168 height 12
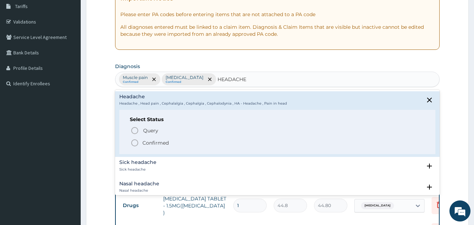
click at [134, 142] on icon "status option filled" at bounding box center [134, 143] width 8 height 8
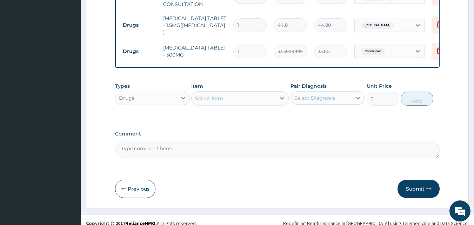
scroll to position [305, 0]
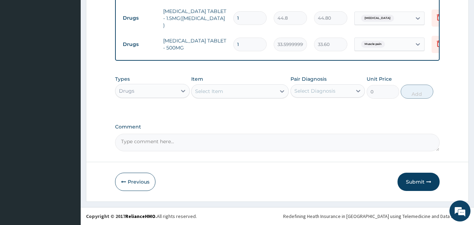
click at [222, 95] on div "Select Item" at bounding box center [234, 91] width 84 height 11
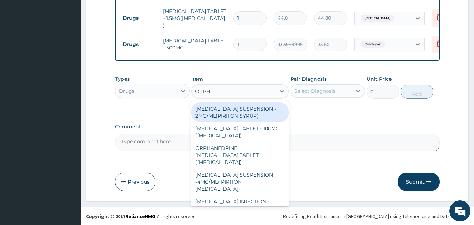
type input "ORPHE"
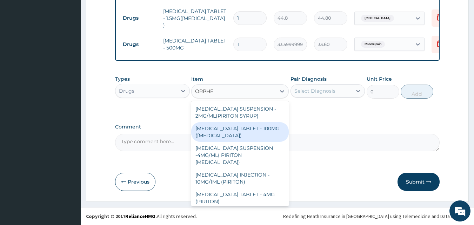
click at [226, 139] on div "ORPHENADRINE CITRATE TABLET - 100MG (NORFLEX)" at bounding box center [240, 132] width 98 height 20
type input "168"
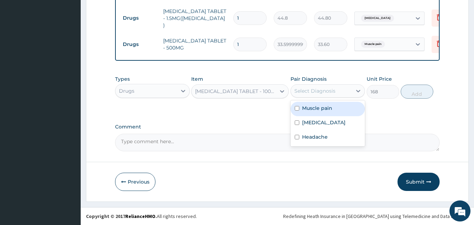
click at [317, 90] on div "Select Diagnosis" at bounding box center [314, 90] width 41 height 7
click at [298, 109] on input "checkbox" at bounding box center [297, 108] width 5 height 5
checkbox input "true"
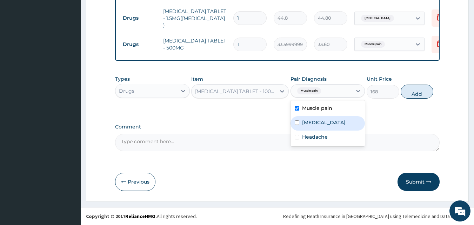
click at [298, 123] on input "checkbox" at bounding box center [297, 122] width 5 height 5
checkbox input "true"
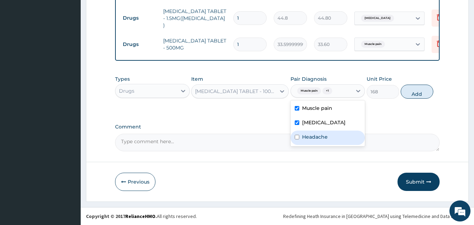
click at [299, 136] on input "checkbox" at bounding box center [297, 137] width 5 height 5
checkbox input "true"
click at [409, 92] on button "Add" at bounding box center [417, 92] width 33 height 14
type input "0"
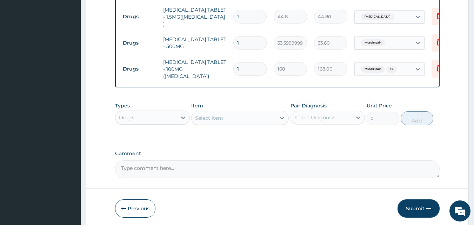
type input "10"
type input "1680.00"
type input "10"
click at [249, 37] on input "1" at bounding box center [249, 43] width 33 height 14
type input "12"
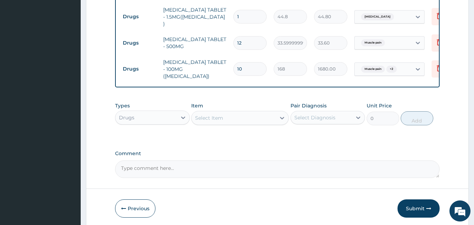
type input "403.20"
type input "12"
click at [246, 14] on input "1" at bounding box center [249, 17] width 33 height 14
type input "0.00"
type input "3"
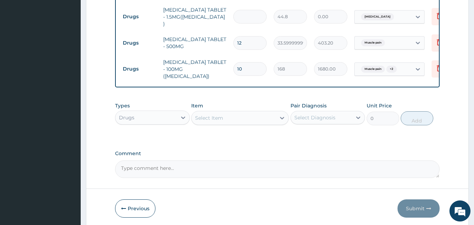
type input "134.40"
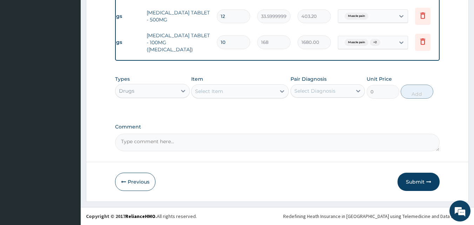
scroll to position [0, 27]
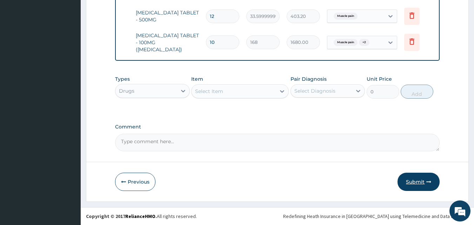
type input "3"
click at [421, 181] on button "Submit" at bounding box center [418, 182] width 42 height 18
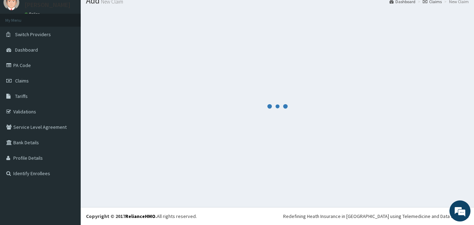
scroll to position [333, 0]
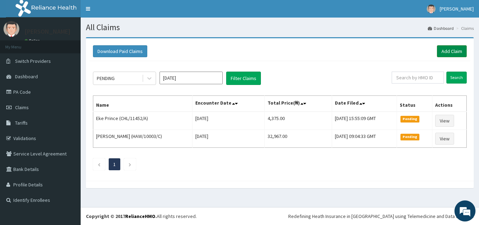
click at [447, 50] on link "Add Claim" at bounding box center [452, 51] width 30 height 12
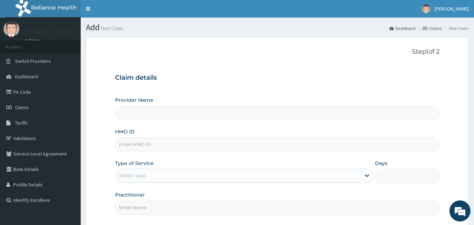
click at [156, 143] on input "HMO ID" at bounding box center [277, 145] width 325 height 14
type input "[GEOGRAPHIC_DATA] - [GEOGRAPHIC_DATA]"
type input "JEE/10087/B"
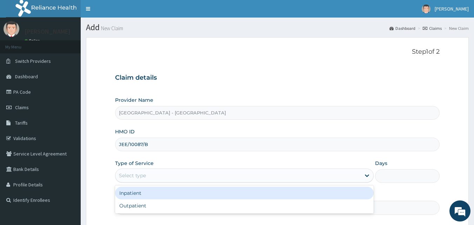
click at [166, 172] on div "Select type" at bounding box center [237, 175] width 245 height 11
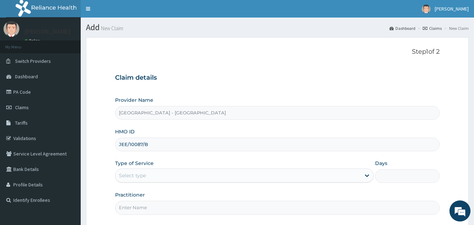
click at [255, 172] on div "Select type" at bounding box center [237, 175] width 245 height 11
click at [158, 172] on div "Select type" at bounding box center [237, 175] width 245 height 11
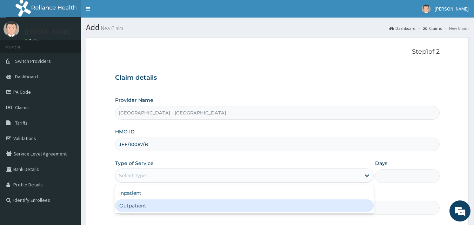
click at [131, 204] on div "Outpatient" at bounding box center [244, 205] width 259 height 13
type input "1"
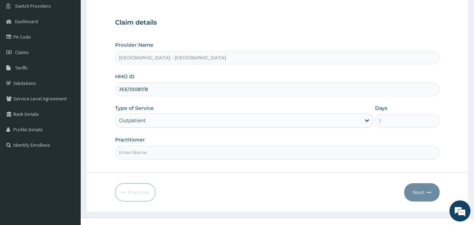
scroll to position [66, 0]
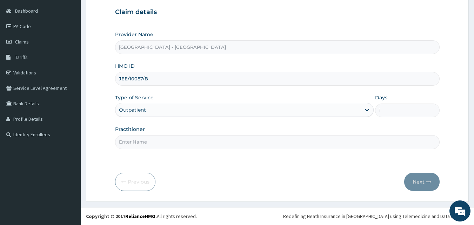
click at [217, 154] on form "Step 1 of 2 Claim details Provider Name [GEOGRAPHIC_DATA] - Egbeda HMO ID JEE/1…" at bounding box center [277, 87] width 383 height 230
click at [209, 146] on input "Practitioner" at bounding box center [277, 142] width 325 height 14
type input "[PERSON_NAME]"
click at [418, 179] on button "Next" at bounding box center [421, 182] width 35 height 18
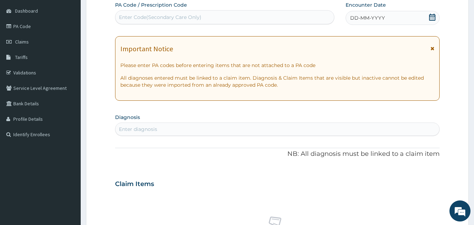
click at [197, 18] on div "Enter Code(Secondary Care Only)" at bounding box center [160, 17] width 82 height 7
type input "PA/D85DCE"
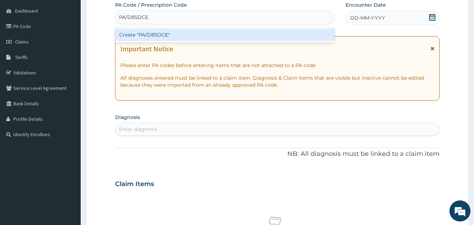
click at [163, 36] on div "Create "PA/D85DCE"" at bounding box center [225, 34] width 220 height 13
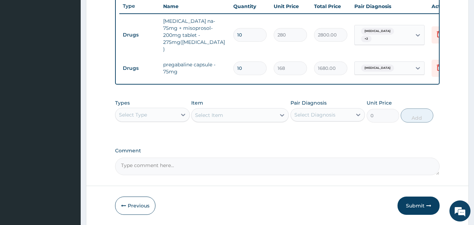
scroll to position [281, 0]
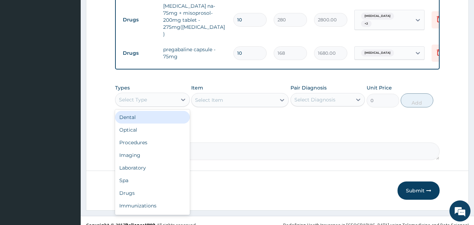
click at [161, 94] on div "Select Type" at bounding box center [145, 99] width 61 height 11
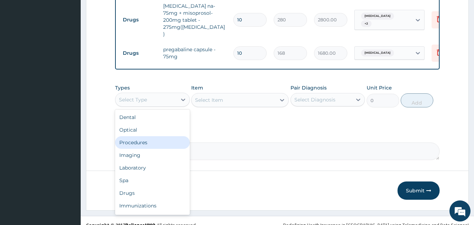
click at [141, 136] on div "Procedures" at bounding box center [152, 142] width 75 height 13
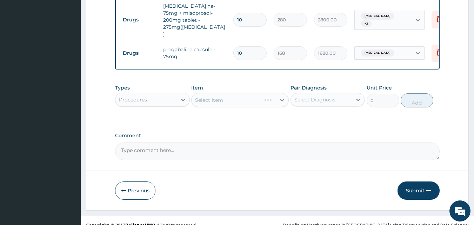
click at [220, 93] on div "Select Item" at bounding box center [240, 100] width 98 height 14
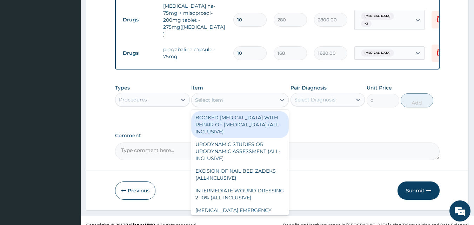
click at [250, 94] on div "Select Item" at bounding box center [234, 99] width 84 height 11
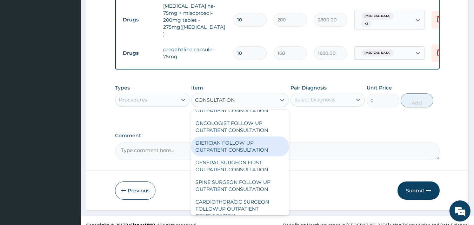
scroll to position [0, 0]
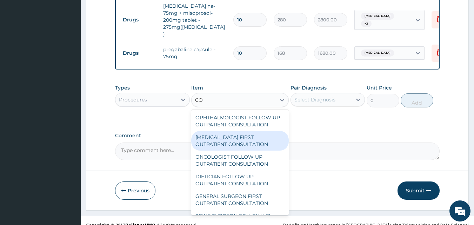
type input "C"
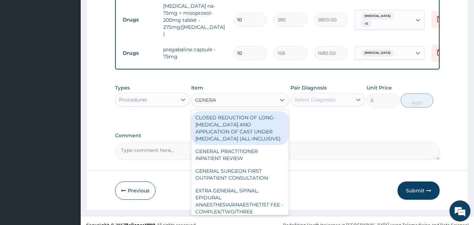
type input "GENERAL"
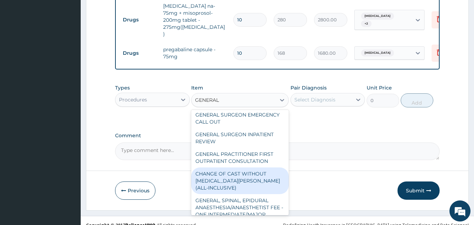
scroll to position [196, 0]
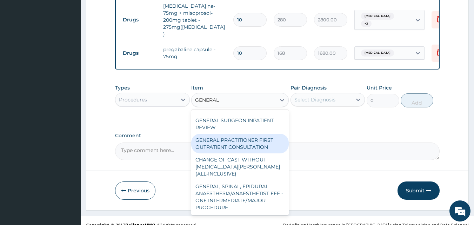
click at [253, 134] on div "GENERAL PRACTITIONER FIRST OUTPATIENT CONSULTATION" at bounding box center [240, 144] width 98 height 20
type input "3750"
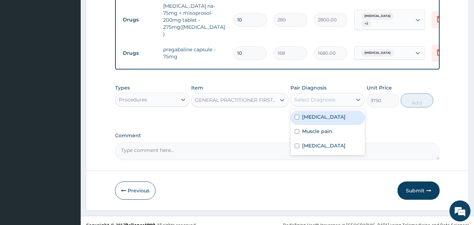
click at [306, 96] on div "Select Diagnosis" at bounding box center [314, 99] width 41 height 7
click at [297, 115] on input "checkbox" at bounding box center [297, 117] width 5 height 5
checkbox input "true"
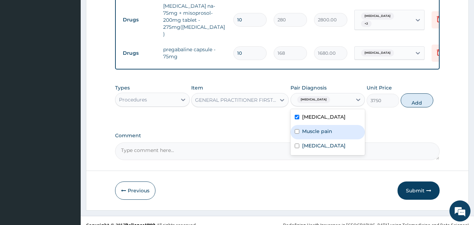
click at [298, 129] on input "checkbox" at bounding box center [297, 131] width 5 height 5
checkbox input "true"
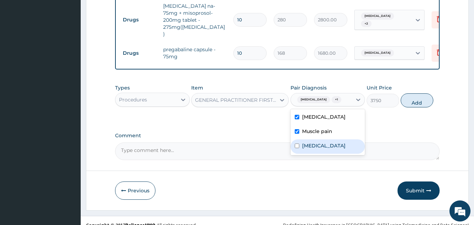
click at [299, 143] on input "checkbox" at bounding box center [297, 145] width 5 height 5
checkbox input "true"
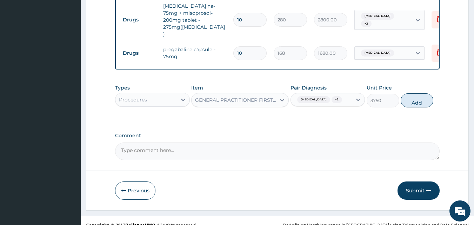
click at [411, 93] on button "Add" at bounding box center [417, 100] width 33 height 14
type input "0"
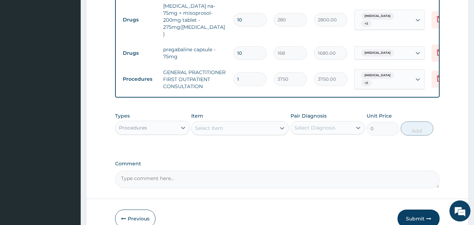
scroll to position [309, 0]
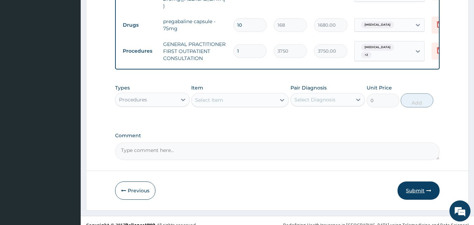
click at [414, 181] on button "Submit" at bounding box center [418, 190] width 42 height 18
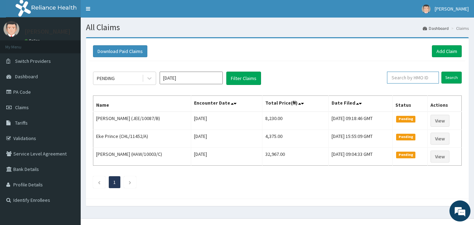
click at [414, 82] on input "text" at bounding box center [413, 78] width 52 height 12
type input "MOP/10076/A"
click at [458, 78] on input "Search" at bounding box center [451, 78] width 20 height 12
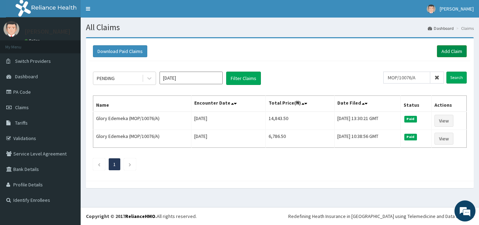
click at [457, 47] on link "Add Claim" at bounding box center [452, 51] width 30 height 12
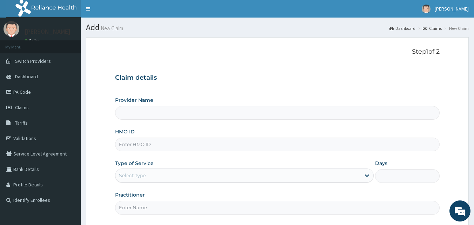
click at [152, 146] on input "HMO ID" at bounding box center [277, 145] width 325 height 14
type input "Prince and Princess Hospital - Egbeda"
click at [250, 139] on input "MOP/10076/A" at bounding box center [277, 145] width 325 height 14
type input "MOP/10076/A"
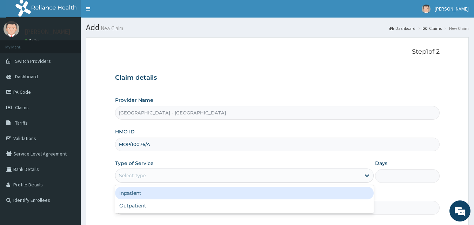
click at [232, 175] on div "Select type" at bounding box center [237, 175] width 245 height 11
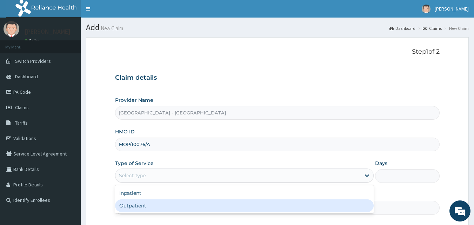
click at [148, 205] on div "Outpatient" at bounding box center [244, 205] width 259 height 13
type input "1"
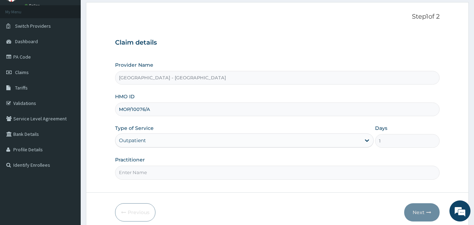
scroll to position [66, 0]
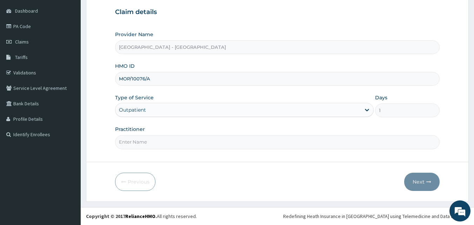
click at [201, 139] on input "Practitioner" at bounding box center [277, 142] width 325 height 14
type input "DR DANIEL"
click at [421, 179] on button "Next" at bounding box center [421, 182] width 35 height 18
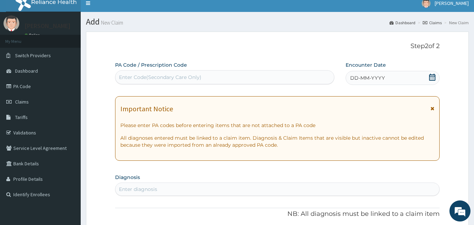
scroll to position [0, 0]
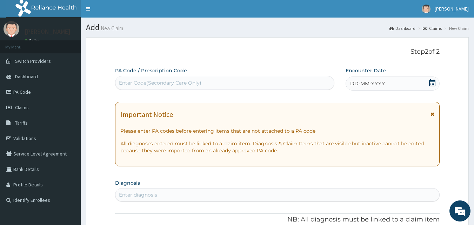
click at [435, 82] on icon at bounding box center [432, 82] width 6 height 7
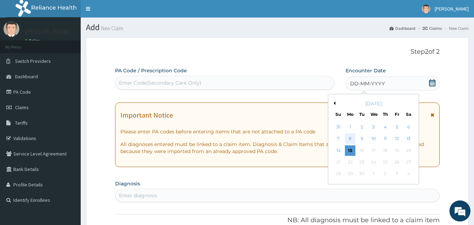
click at [349, 139] on div "8" at bounding box center [350, 139] width 11 height 11
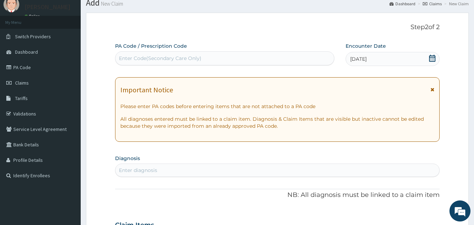
scroll to position [140, 0]
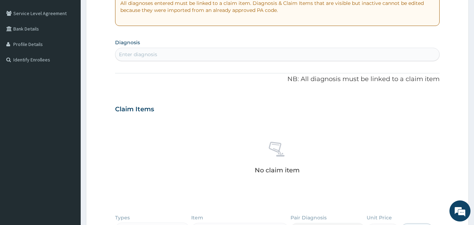
click at [163, 56] on div "Enter diagnosis" at bounding box center [277, 54] width 324 height 11
type input "MALARIA"
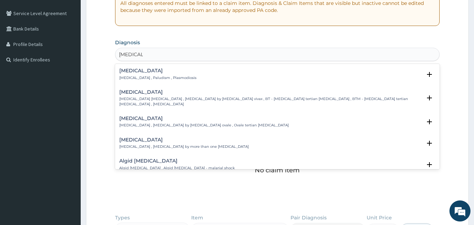
click at [135, 75] on p "Malaria , Paludism , Plasmodiosis" at bounding box center [157, 77] width 77 height 5
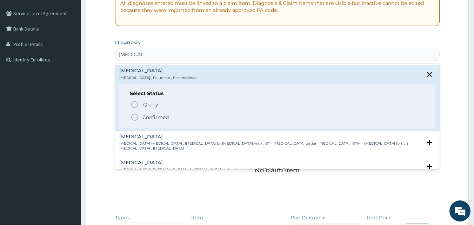
click at [135, 118] on icon "status option filled" at bounding box center [134, 117] width 8 height 8
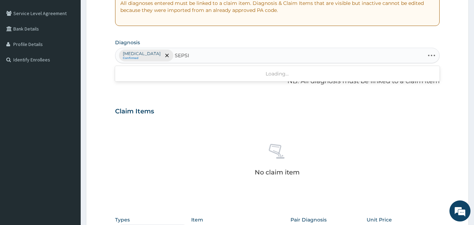
type input "SEPSIS"
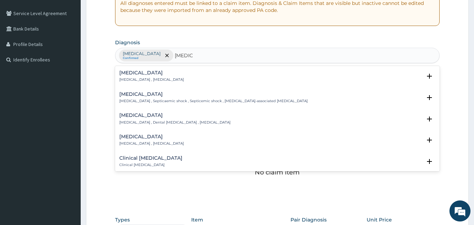
click at [126, 76] on div "Sepsis Systemic infection , Sepsis" at bounding box center [151, 76] width 65 height 12
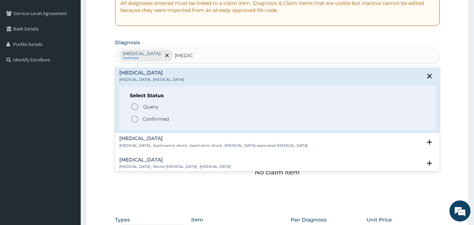
click at [138, 120] on circle "status option filled" at bounding box center [135, 119] width 6 height 6
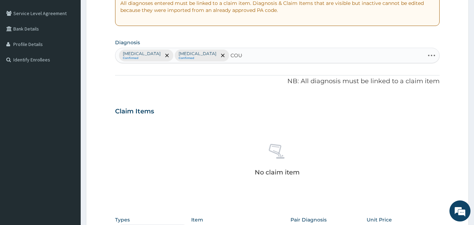
type input "COUGH"
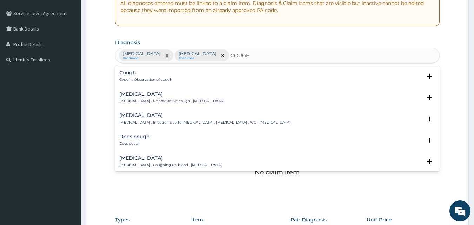
click at [139, 76] on div "Cough Cough , Observation of cough" at bounding box center [145, 76] width 53 height 12
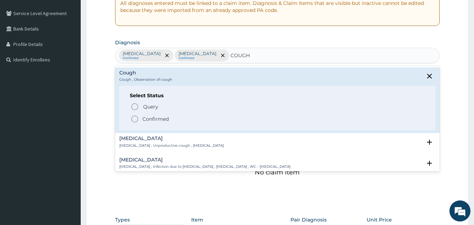
click at [135, 116] on circle "status option filled" at bounding box center [135, 119] width 6 height 6
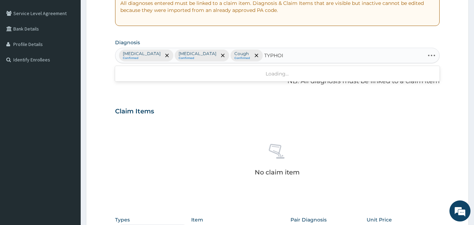
type input "TYPHOID"
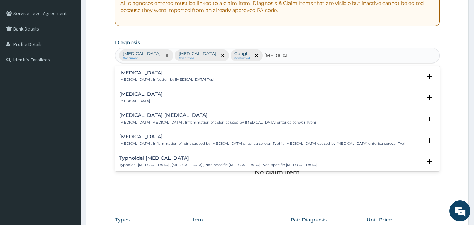
click at [145, 76] on div "Typhoid fever Typhoid fever , Infection by Salmonella Typhi" at bounding box center [168, 76] width 98 height 12
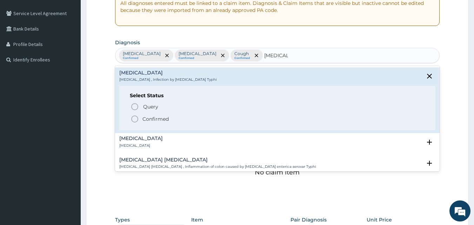
click at [133, 118] on icon "status option filled" at bounding box center [134, 119] width 8 height 8
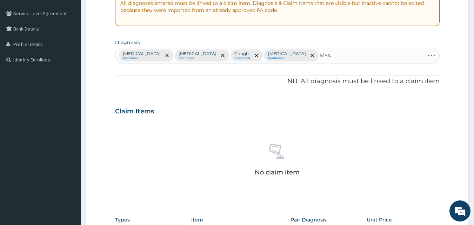
type input "MYAL"
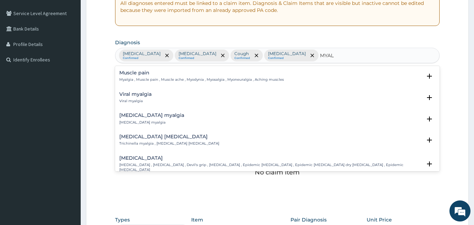
click at [143, 80] on p "Myalgia , Muscle pain , Muscle ache , Myodynia , Myosalgia , Myoneuralgia , Ach…" at bounding box center [201, 79] width 165 height 5
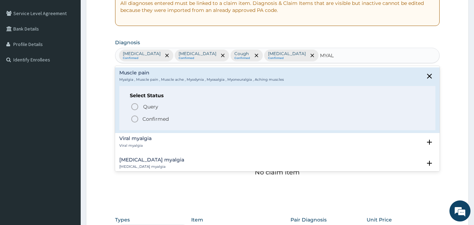
click at [132, 116] on icon "status option filled" at bounding box center [134, 119] width 8 height 8
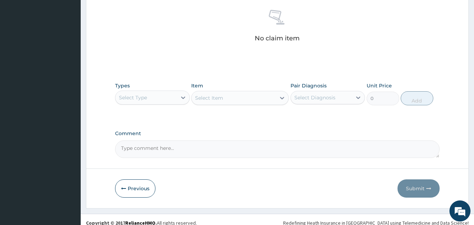
scroll to position [281, 0]
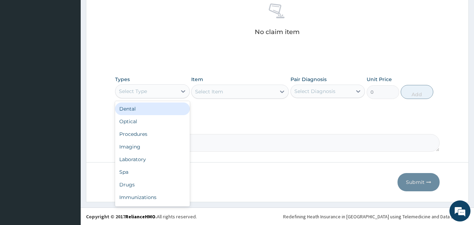
click at [157, 91] on div "Select Type" at bounding box center [145, 91] width 61 height 11
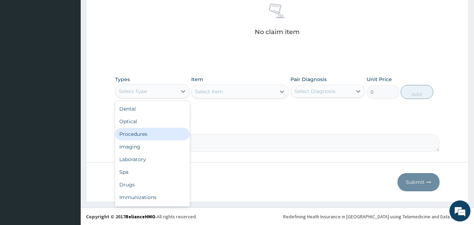
click at [139, 135] on div "Procedures" at bounding box center [152, 134] width 75 height 13
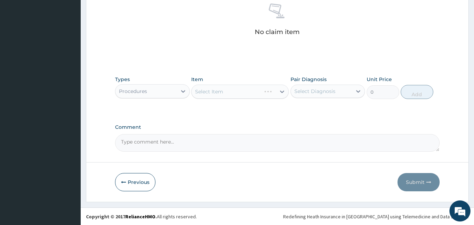
click at [214, 93] on div "Select Item" at bounding box center [240, 92] width 98 height 14
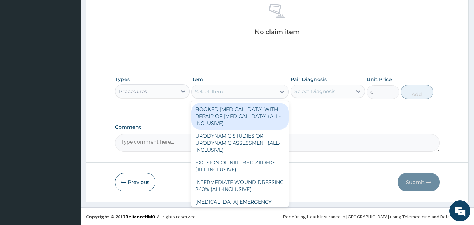
click at [220, 91] on div "Select Item" at bounding box center [209, 91] width 28 height 7
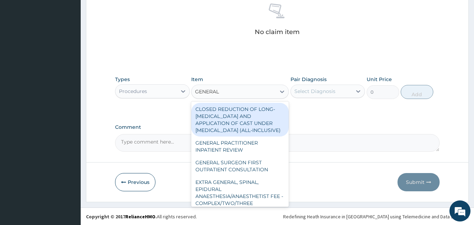
type input "GENERAL"
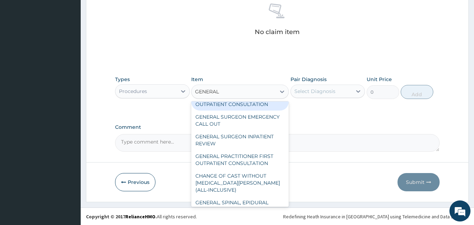
scroll to position [175, 0]
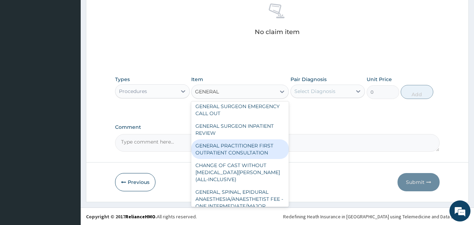
click at [244, 149] on div "GENERAL PRACTITIONER FIRST OUTPATIENT CONSULTATION" at bounding box center [240, 149] width 98 height 20
type input "3750"
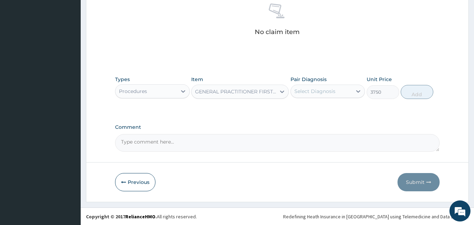
click at [318, 90] on div "Select Diagnosis" at bounding box center [314, 91] width 41 height 7
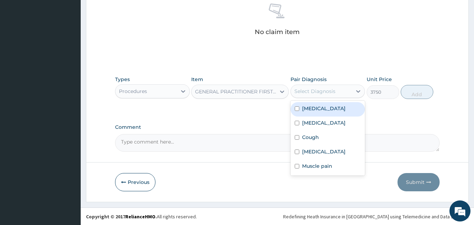
click at [300, 108] on div "Malaria" at bounding box center [327, 109] width 75 height 14
checkbox input "true"
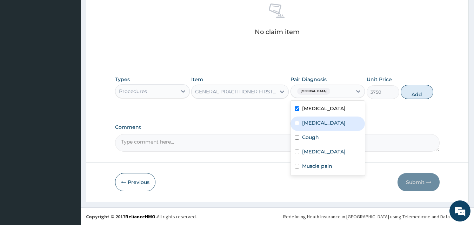
click at [295, 123] on input "checkbox" at bounding box center [297, 123] width 5 height 5
checkbox input "true"
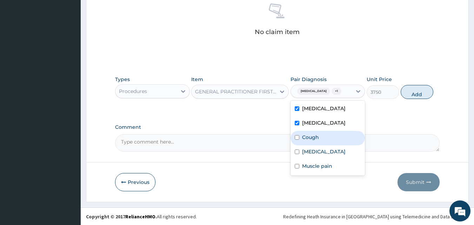
click at [298, 135] on div "Cough" at bounding box center [327, 138] width 75 height 14
checkbox input "true"
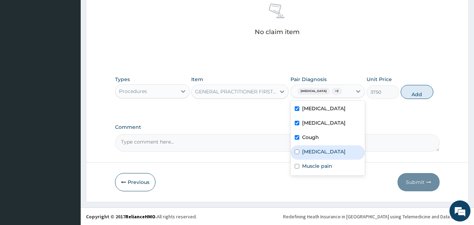
drag, startPoint x: 297, startPoint y: 151, endPoint x: 299, endPoint y: 155, distance: 4.0
click at [299, 151] on input "checkbox" at bounding box center [297, 151] width 5 height 5
checkbox input "true"
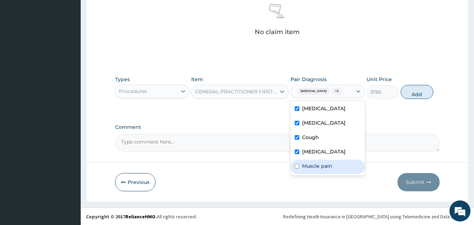
click at [301, 165] on div "Muscle pain" at bounding box center [327, 167] width 75 height 14
checkbox input "true"
click at [421, 91] on button "Add" at bounding box center [417, 92] width 33 height 14
type input "0"
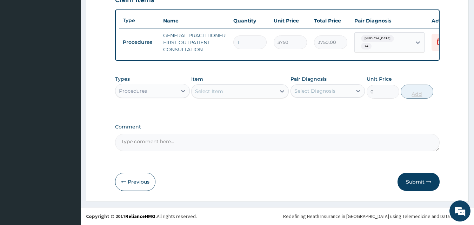
scroll to position [257, 0]
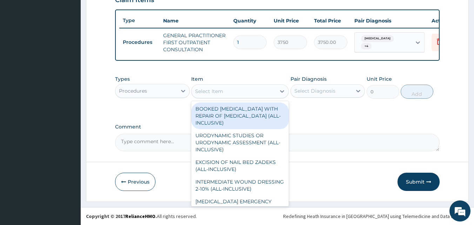
click at [210, 92] on div "Select Item" at bounding box center [209, 91] width 28 height 7
click at [153, 88] on div "Procedures" at bounding box center [145, 90] width 61 height 11
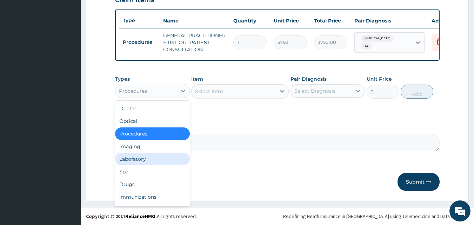
click at [142, 159] on div "Laboratory" at bounding box center [152, 159] width 75 height 13
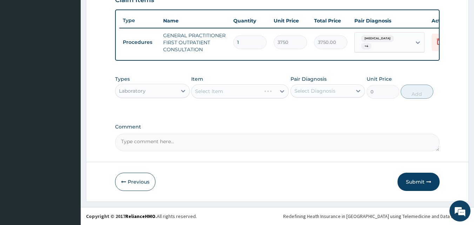
click at [220, 94] on div "Select Item" at bounding box center [240, 91] width 98 height 14
click at [282, 91] on div "Select Item" at bounding box center [240, 91] width 98 height 14
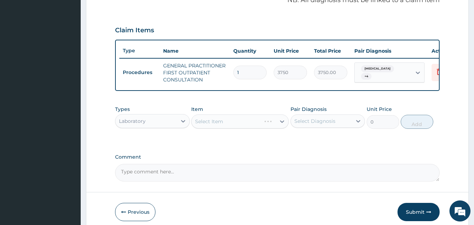
scroll to position [222, 0]
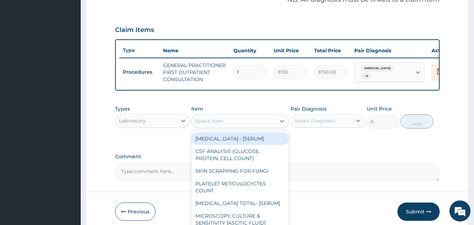
click at [217, 125] on div "Select Item" at bounding box center [209, 121] width 28 height 7
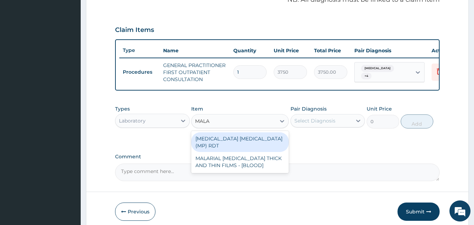
type input "MALAR"
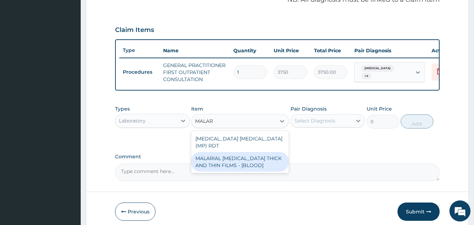
click at [228, 159] on div "MALARIAL PARASITE THICK AND THIN FILMS - [BLOOD]" at bounding box center [240, 162] width 98 height 20
type input "2187.5"
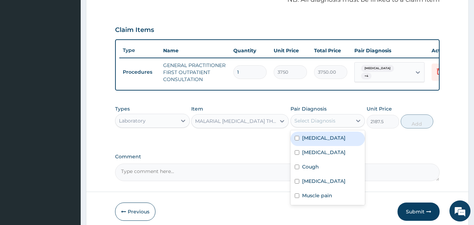
click at [335, 121] on div "Select Diagnosis" at bounding box center [321, 120] width 61 height 11
click at [298, 140] on input "checkbox" at bounding box center [297, 138] width 5 height 5
checkbox input "true"
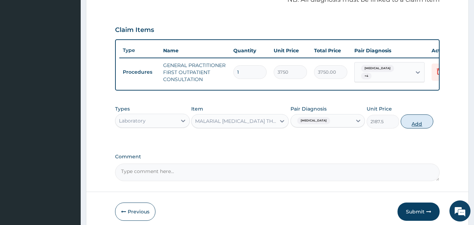
click at [421, 126] on button "Add" at bounding box center [417, 121] width 33 height 14
type input "0"
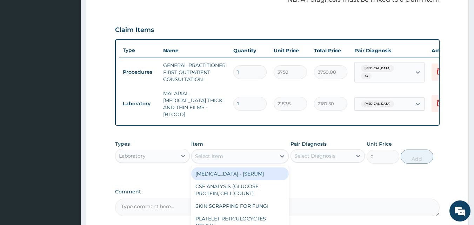
click at [211, 154] on div "Select Item" at bounding box center [209, 156] width 28 height 7
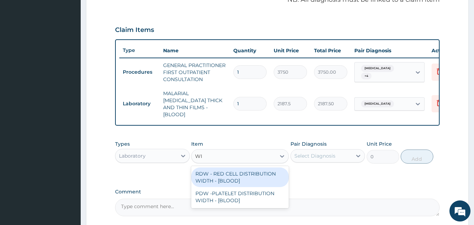
type input "W"
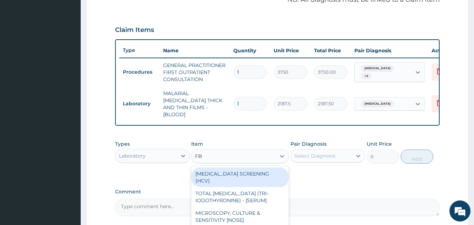
type input "FBC"
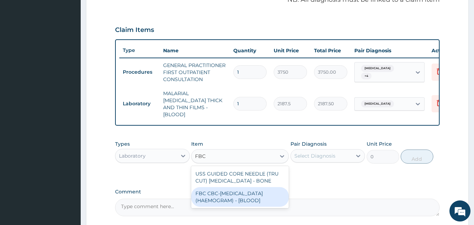
click at [247, 191] on div "FBC CBC-COMPLETE BLOOD COUNT (HAEMOGRAM) - [BLOOD]" at bounding box center [240, 197] width 98 height 20
type input "5000"
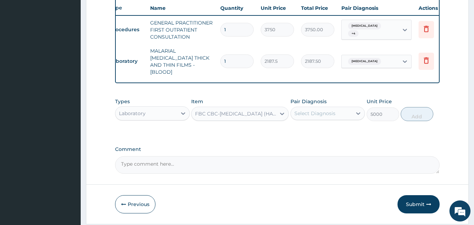
scroll to position [285, 0]
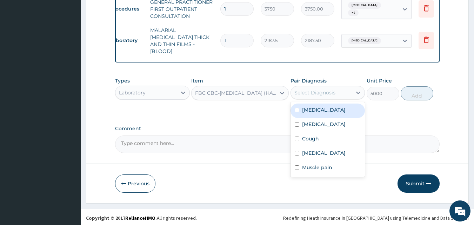
click at [336, 86] on div "Select Diagnosis" at bounding box center [327, 92] width 75 height 13
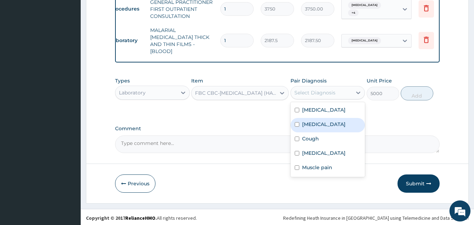
click at [296, 124] on input "checkbox" at bounding box center [297, 124] width 5 height 5
checkbox input "true"
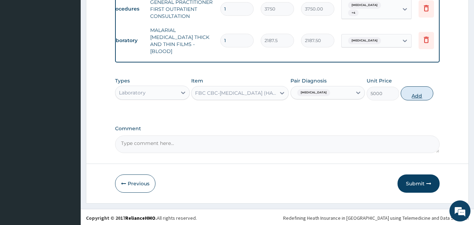
click at [414, 95] on button "Add" at bounding box center [417, 93] width 33 height 14
type input "0"
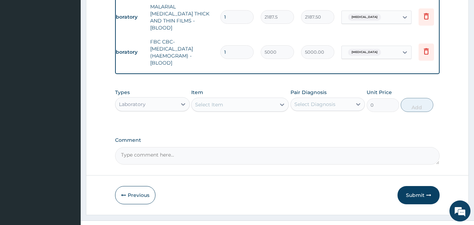
scroll to position [320, 0]
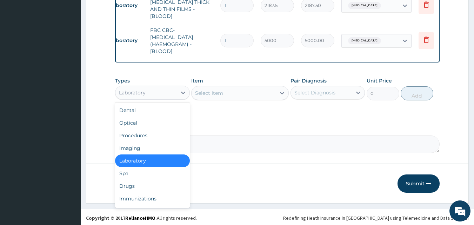
click at [162, 94] on div "Laboratory" at bounding box center [145, 92] width 61 height 11
click at [132, 185] on div "Drugs" at bounding box center [152, 186] width 75 height 13
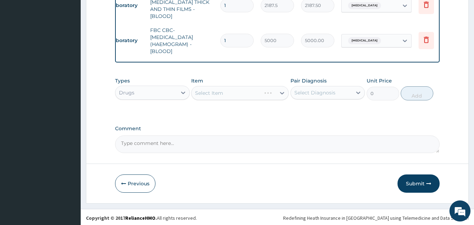
click at [211, 91] on div "Select Item" at bounding box center [240, 93] width 98 height 14
click at [239, 92] on div "Select Item" at bounding box center [240, 93] width 98 height 14
click at [268, 92] on div "Select Item" at bounding box center [234, 92] width 84 height 11
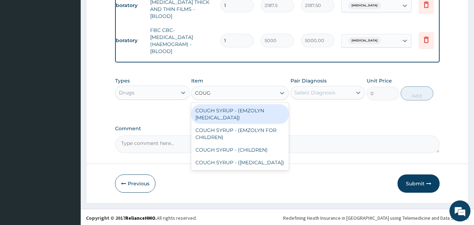
type input "COUGH"
click at [219, 109] on div "COUGH SYRUP - (EMZOLYN EXPECTORANT)" at bounding box center [240, 114] width 98 height 20
type input "1120"
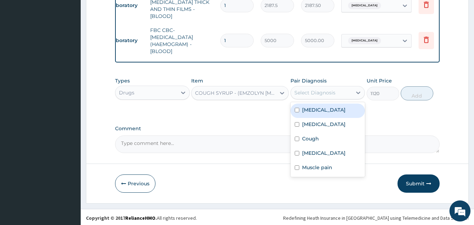
click at [327, 89] on div "Select Diagnosis" at bounding box center [314, 92] width 41 height 7
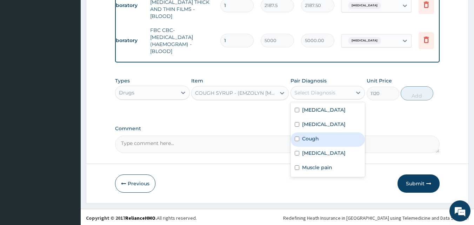
click at [296, 138] on input "checkbox" at bounding box center [297, 138] width 5 height 5
checkbox input "true"
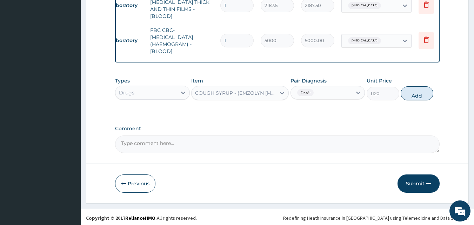
click at [406, 88] on button "Add" at bounding box center [417, 93] width 33 height 14
type input "0"
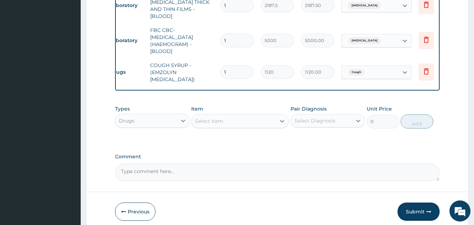
click at [207, 118] on div "Select Item" at bounding box center [209, 121] width 28 height 7
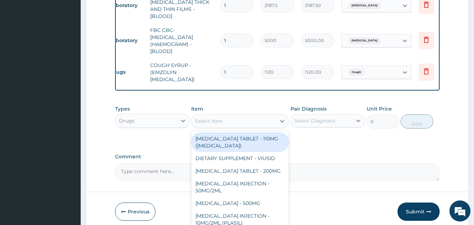
type input "R"
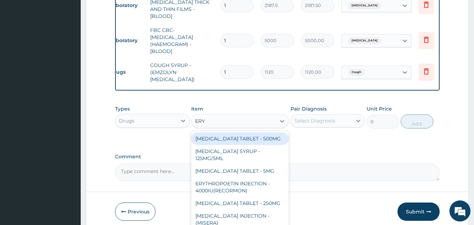
type input "ERYT"
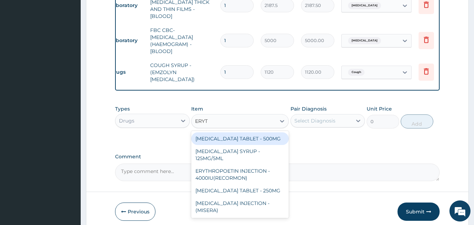
click at [251, 136] on div "ERYTHROMYCIN TABLET - 500MG" at bounding box center [240, 138] width 98 height 13
type input "140"
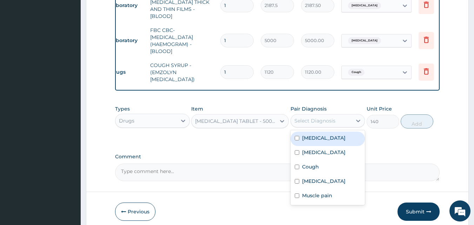
click at [303, 119] on div "Select Diagnosis" at bounding box center [314, 120] width 41 height 7
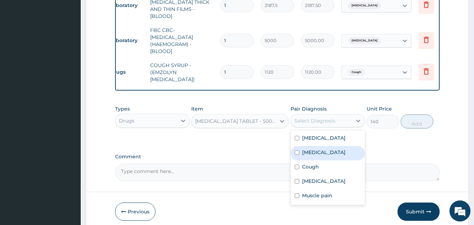
click at [296, 152] on input "checkbox" at bounding box center [297, 152] width 5 height 5
checkbox input "true"
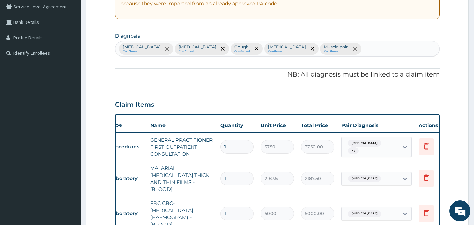
scroll to position [145, 0]
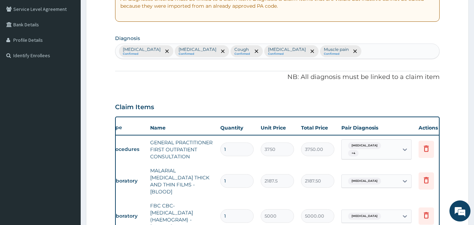
click at [322, 53] on div "Malaria Confirmed Sepsis Confirmed Cough Confirmed Typhoid fever Confirmed Musc…" at bounding box center [277, 51] width 324 height 15
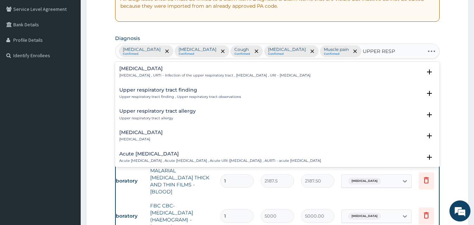
type input "UPPER RESPI"
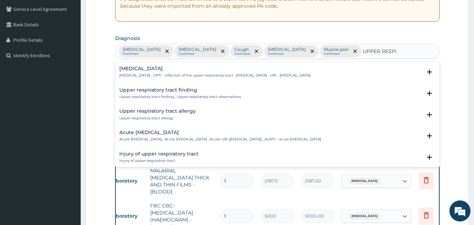
click at [182, 73] on div "Upper respiratory infection Upper respiratory infection , URTI - Infection of t…" at bounding box center [214, 72] width 191 height 12
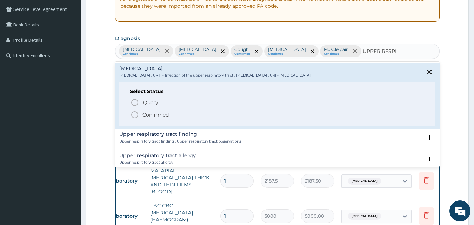
click at [134, 112] on circle "status option filled" at bounding box center [135, 115] width 6 height 6
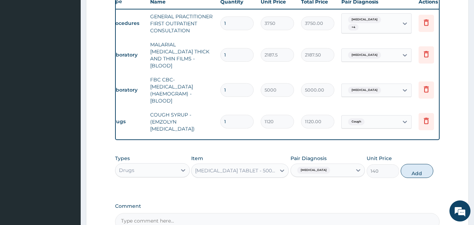
scroll to position [285, 0]
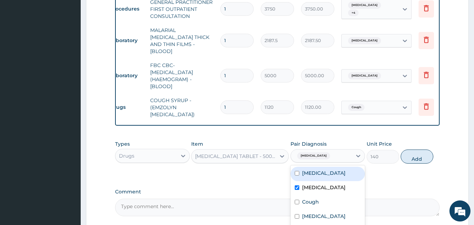
click at [310, 152] on span "Sepsis" at bounding box center [313, 155] width 33 height 7
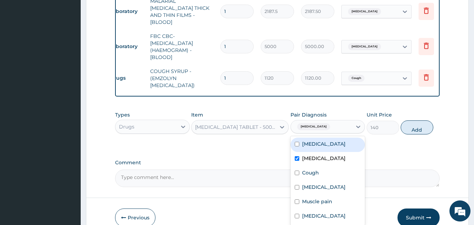
scroll to position [348, 0]
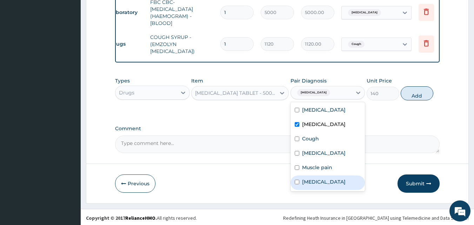
click at [297, 186] on div "Upper respiratory infection" at bounding box center [327, 182] width 75 height 14
checkbox input "true"
click at [416, 93] on button "Add" at bounding box center [417, 93] width 33 height 14
type input "0"
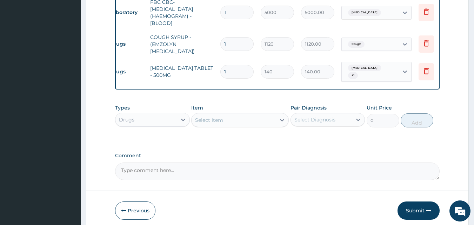
click at [209, 116] on div "Select Item" at bounding box center [209, 119] width 28 height 7
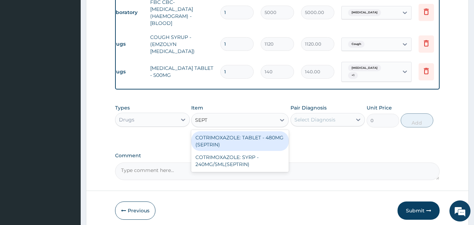
type input "SEPTR"
click at [228, 135] on div "COTRIMOXAZOLE: TABLET - 480MG (SEPTRIN)" at bounding box center [240, 141] width 98 height 20
type input "81.19999999999999"
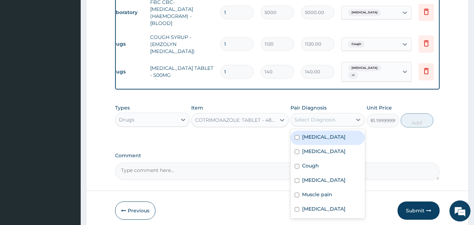
click at [308, 116] on div "Select Diagnosis" at bounding box center [314, 119] width 41 height 7
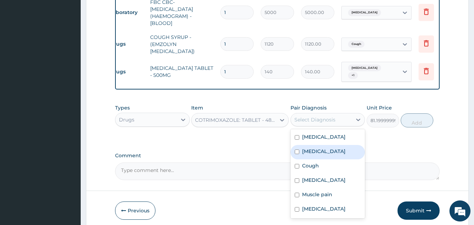
click at [296, 145] on div "Sepsis" at bounding box center [327, 152] width 75 height 14
checkbox input "true"
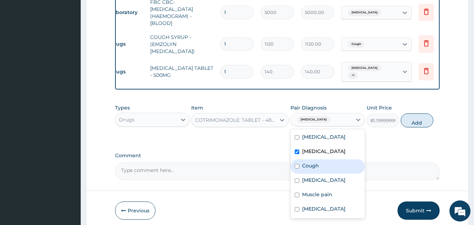
click at [298, 164] on input "checkbox" at bounding box center [297, 166] width 5 height 5
checkbox input "true"
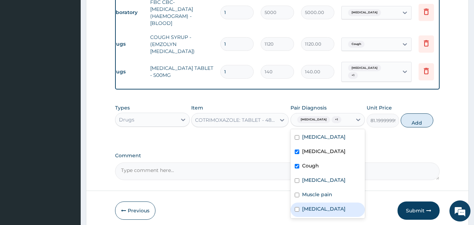
click at [297, 207] on input "checkbox" at bounding box center [297, 209] width 5 height 5
checkbox input "true"
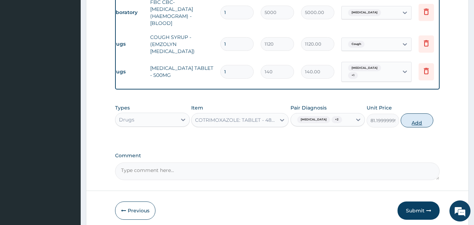
click at [414, 114] on button "Add" at bounding box center [417, 120] width 33 height 14
type input "0"
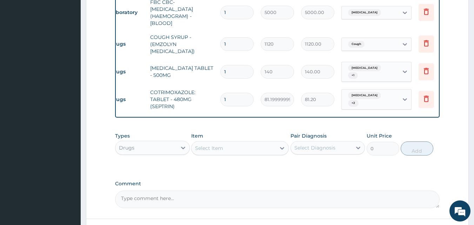
click at [198, 145] on div "Select Item" at bounding box center [209, 148] width 28 height 7
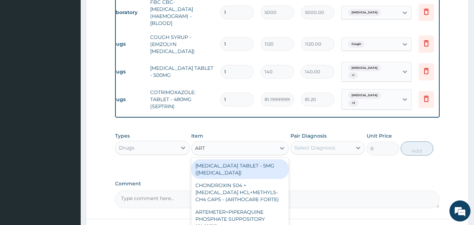
type input "ARTE"
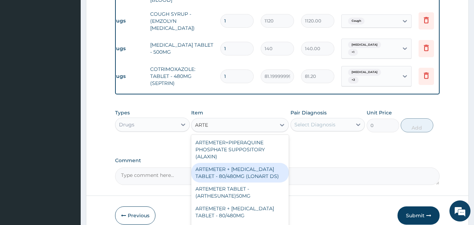
scroll to position [383, 0]
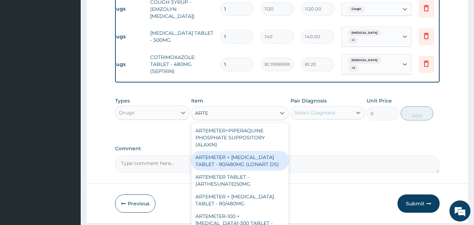
click at [250, 156] on div "ARTEMETER + LUMEFANTRINE TABLET - 80/480MG (LONART DS)" at bounding box center [240, 161] width 98 height 20
type input "588"
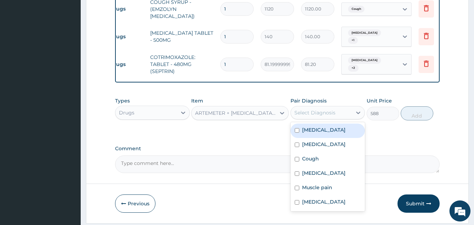
click at [327, 109] on div "Select Diagnosis" at bounding box center [314, 112] width 41 height 7
click at [295, 128] on input "checkbox" at bounding box center [297, 130] width 5 height 5
checkbox input "true"
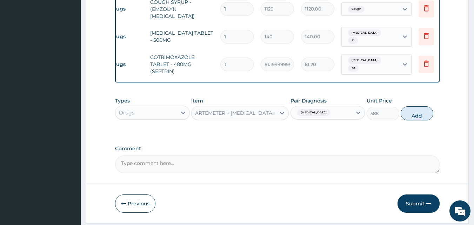
click at [418, 108] on button "Add" at bounding box center [417, 113] width 33 height 14
type input "0"
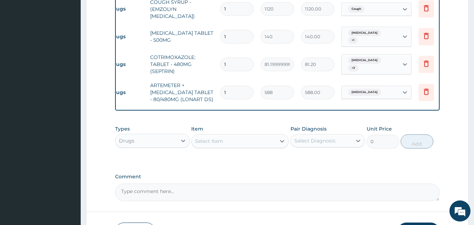
click at [204, 139] on div "Select Item" at bounding box center [209, 141] width 28 height 7
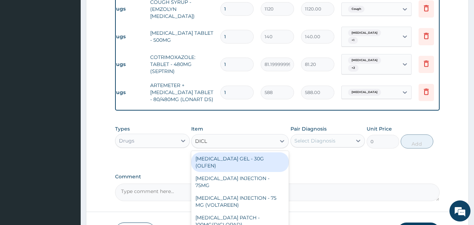
type input "DICLO"
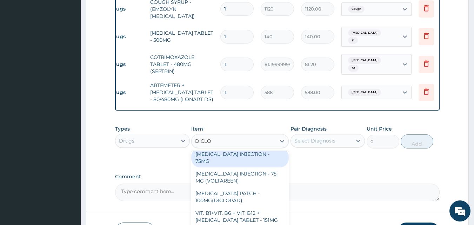
scroll to position [70, 0]
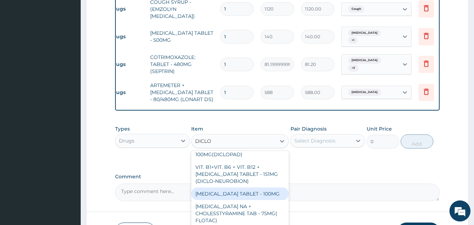
click at [235, 187] on div "DICLOFENAC TABLET - 100MG" at bounding box center [240, 193] width 98 height 13
type input "112"
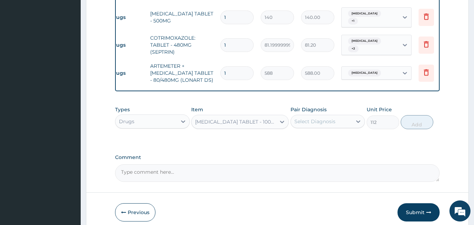
scroll to position [418, 0]
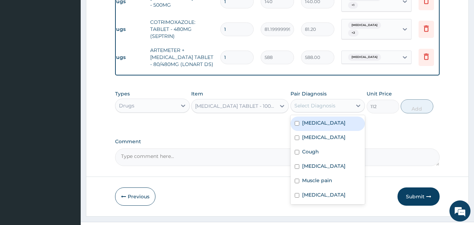
click at [334, 102] on div "Select Diagnosis" at bounding box center [314, 105] width 41 height 7
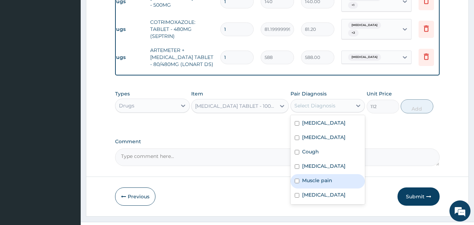
click at [298, 174] on div "Muscle pain" at bounding box center [327, 181] width 75 height 14
checkbox input "true"
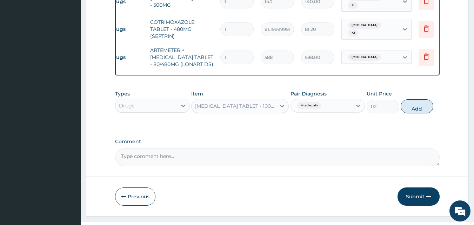
click at [418, 103] on button "Add" at bounding box center [417, 106] width 33 height 14
type input "0"
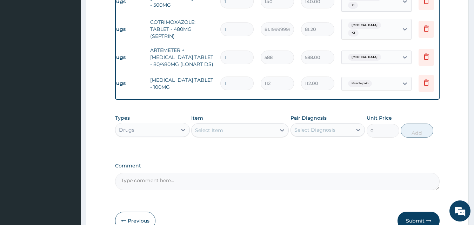
click at [207, 127] on div "Select Item" at bounding box center [209, 130] width 28 height 7
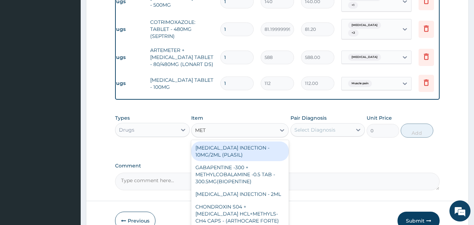
type input "METR"
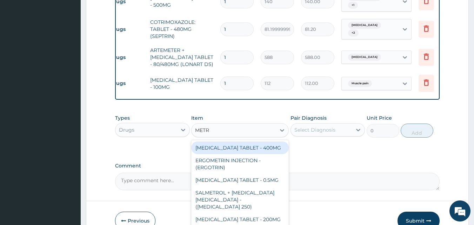
click at [222, 144] on div "METRONIDAZOLE TABLET - 400MG" at bounding box center [240, 147] width 98 height 13
type input "84"
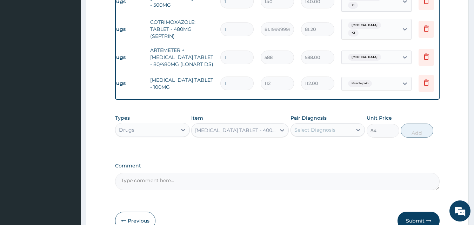
scroll to position [452, 0]
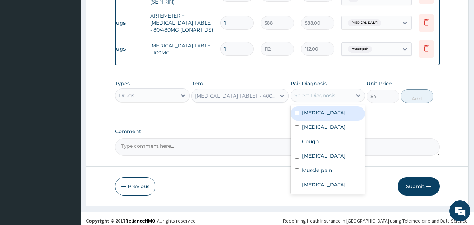
click at [319, 92] on div "Select Diagnosis" at bounding box center [314, 95] width 41 height 7
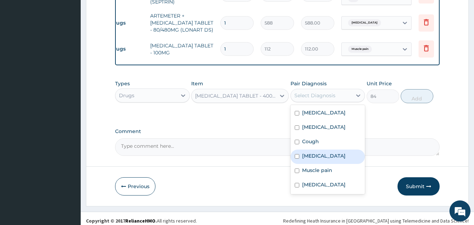
click at [296, 154] on input "checkbox" at bounding box center [297, 156] width 5 height 5
checkbox input "true"
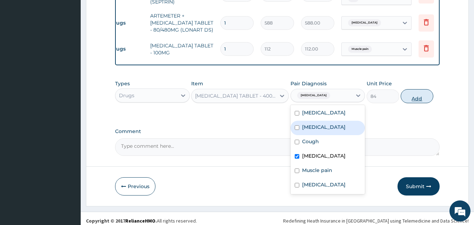
click at [411, 91] on button "Add" at bounding box center [417, 96] width 33 height 14
type input "0"
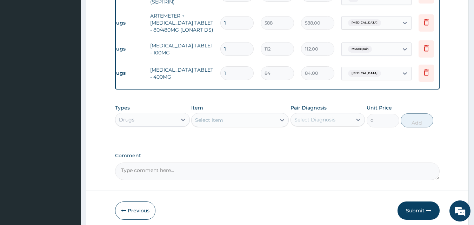
scroll to position [477, 0]
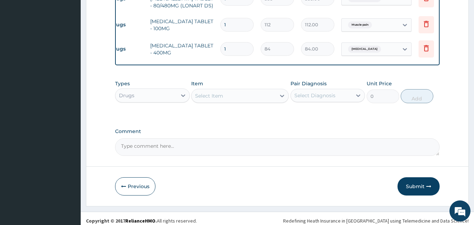
type input "14"
type input "1176.00"
type input "15"
type input "1260.00"
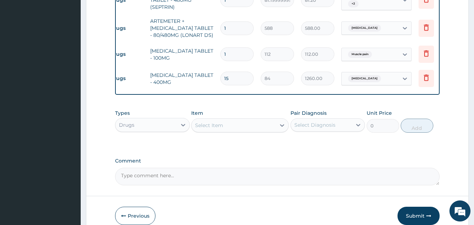
scroll to position [442, 0]
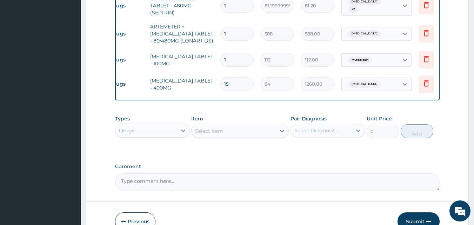
type input "15"
click at [232, 53] on input "1" at bounding box center [236, 60] width 33 height 14
type input "10"
type input "1120.00"
type input "10"
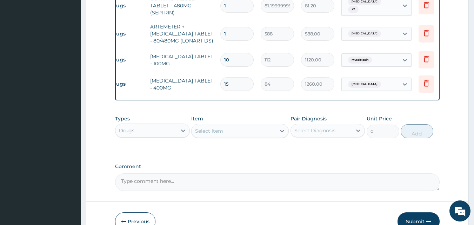
click at [233, 27] on input "1" at bounding box center [236, 34] width 33 height 14
type input "0.00"
type input "6"
type input "3528.00"
type input "8"
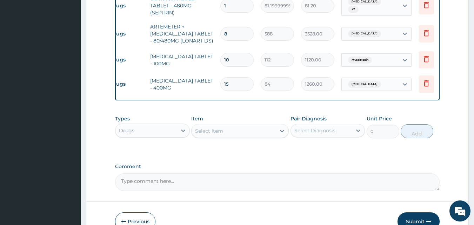
type input "4704.00"
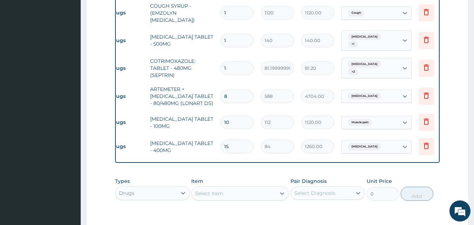
scroll to position [371, 0]
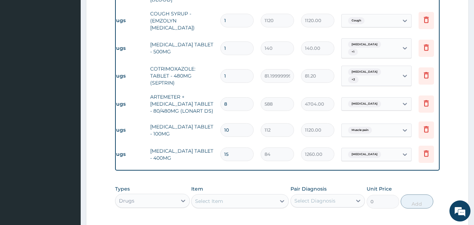
type input "8"
click at [234, 69] on input "1" at bounding box center [236, 76] width 33 height 14
type input "15"
type input "1218.00"
type input "1"
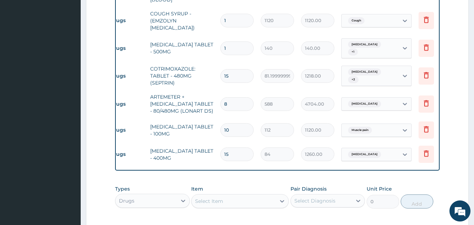
type input "81.20"
type input "14"
type input "1136.80"
type input "14"
click at [230, 41] on input "1" at bounding box center [236, 48] width 33 height 14
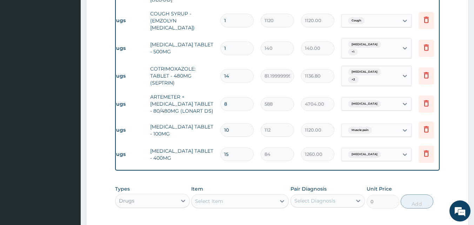
type input "14"
type input "1960.00"
type input "15"
type input "2100.00"
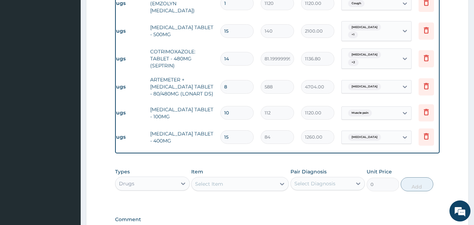
scroll to position [477, 0]
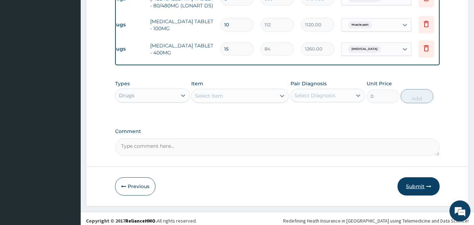
type input "15"
click at [417, 182] on button "Submit" at bounding box center [418, 186] width 42 height 18
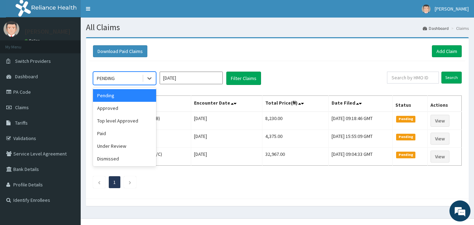
click at [136, 80] on div "PENDING" at bounding box center [117, 78] width 49 height 11
click at [123, 108] on div "Approved" at bounding box center [124, 108] width 63 height 13
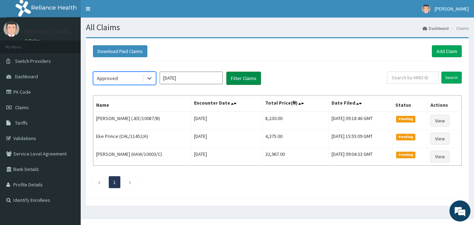
click at [249, 81] on button "Filter Claims" at bounding box center [243, 78] width 35 height 13
